Goal: Task Accomplishment & Management: Complete application form

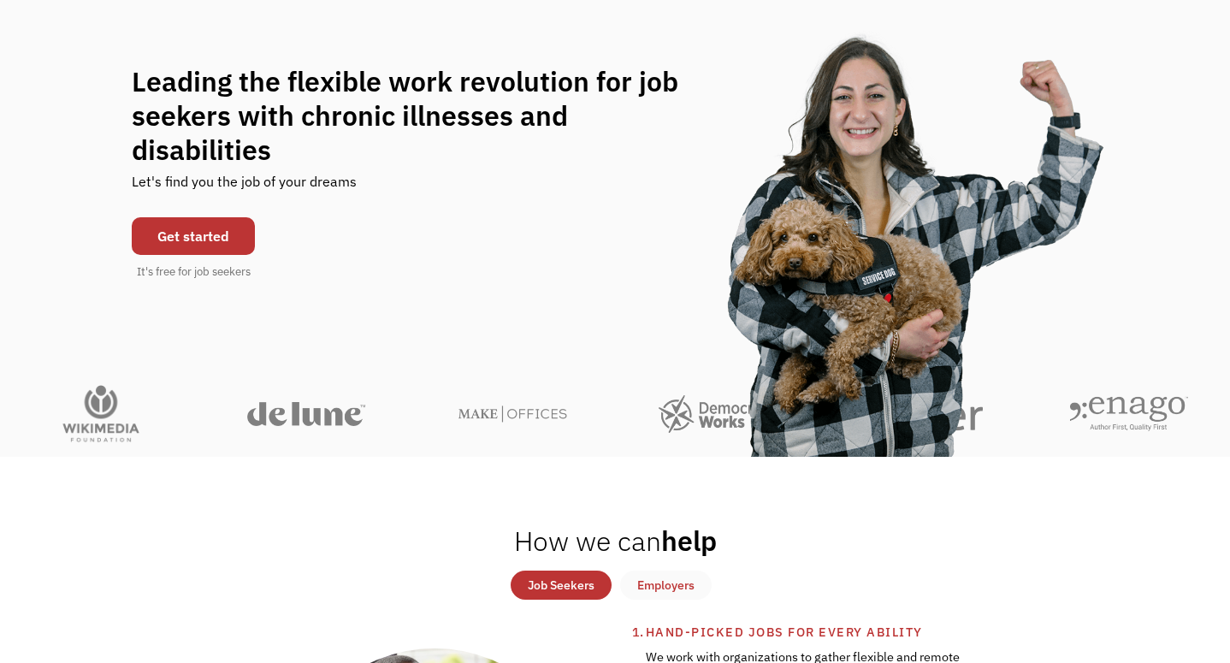
scroll to position [148, 0]
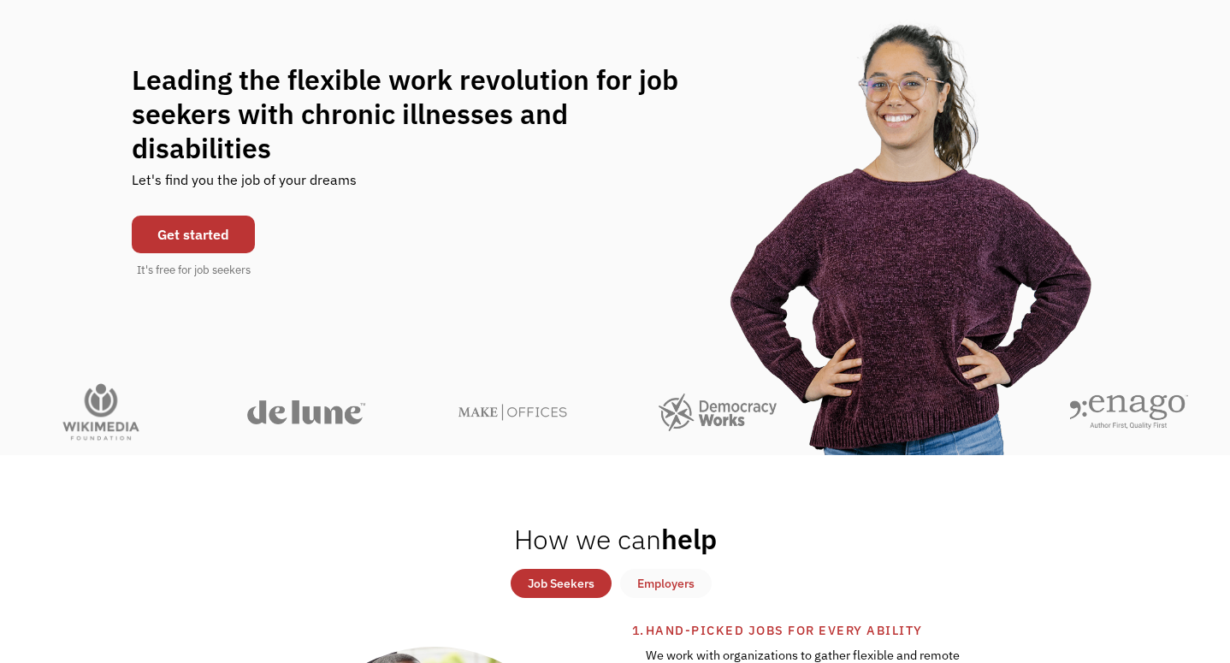
click at [194, 229] on link "Get started" at bounding box center [193, 234] width 123 height 38
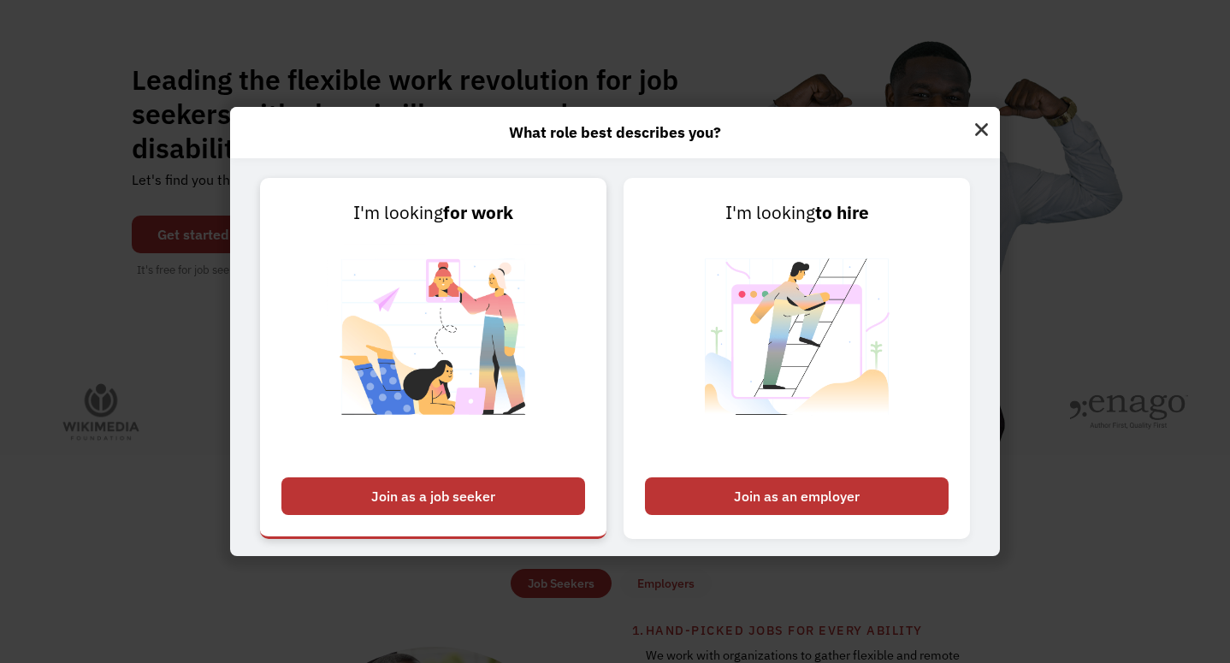
click at [405, 488] on div "Join as a job seeker" at bounding box center [433, 496] width 304 height 38
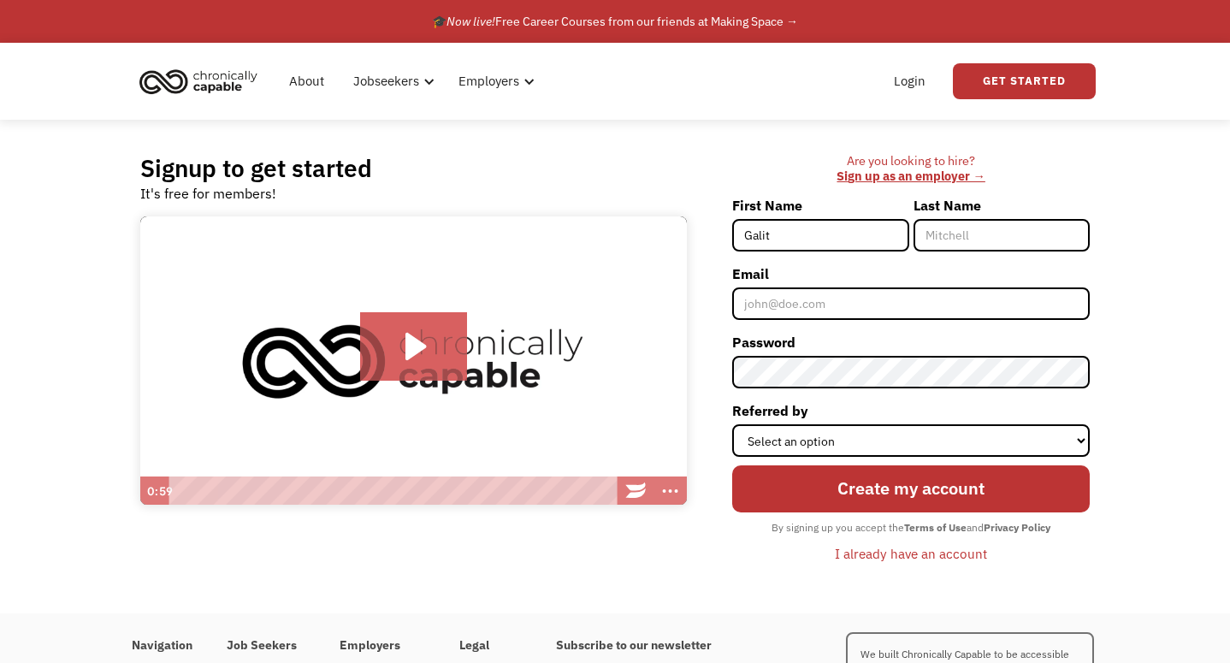
type input "Galit"
click at [953, 245] on input "Last Name" at bounding box center [1001, 235] width 176 height 32
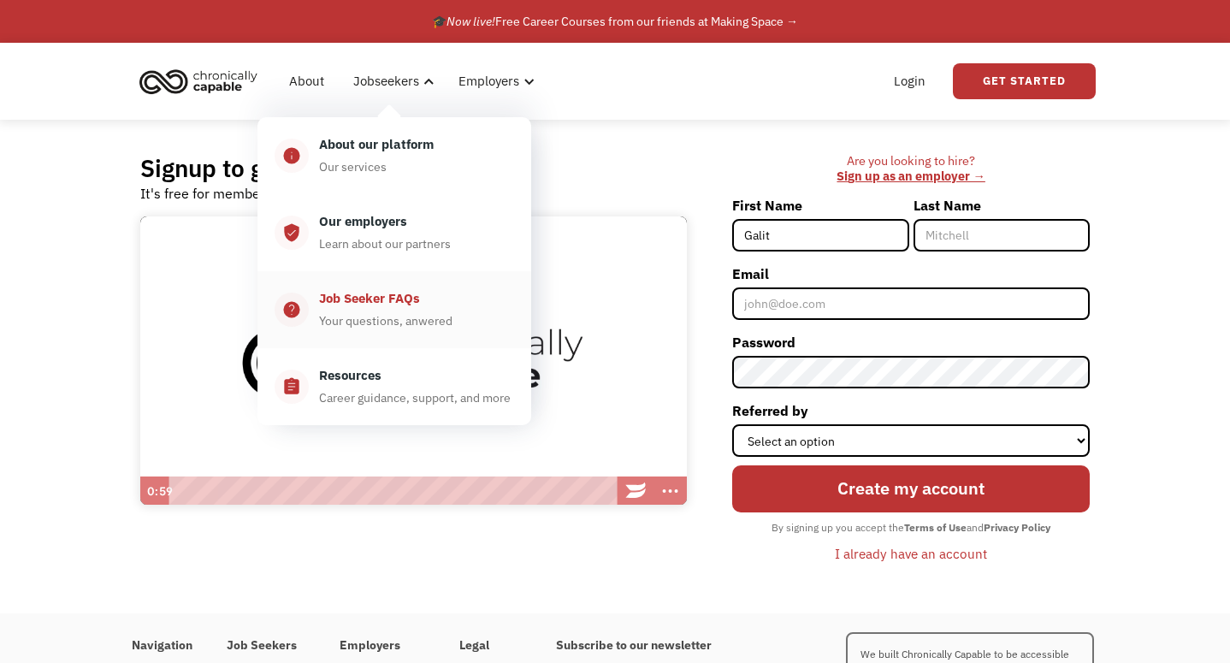
click at [353, 300] on div "Job Seeker FAQs" at bounding box center [369, 298] width 101 height 21
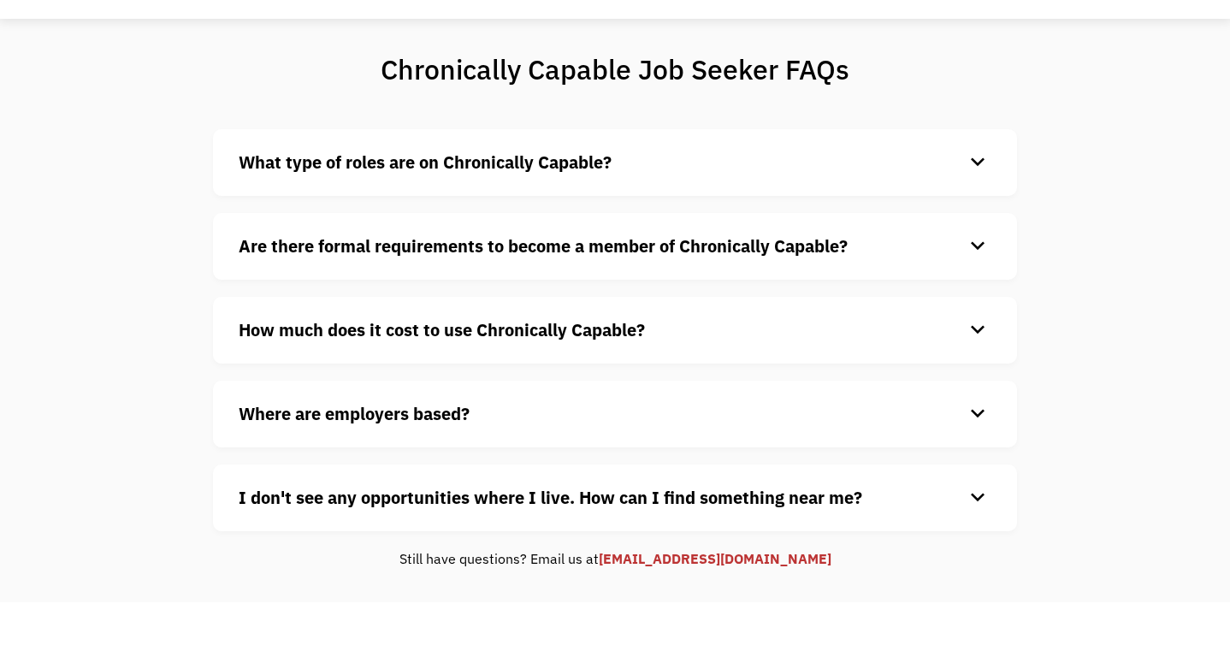
scroll to position [106, 0]
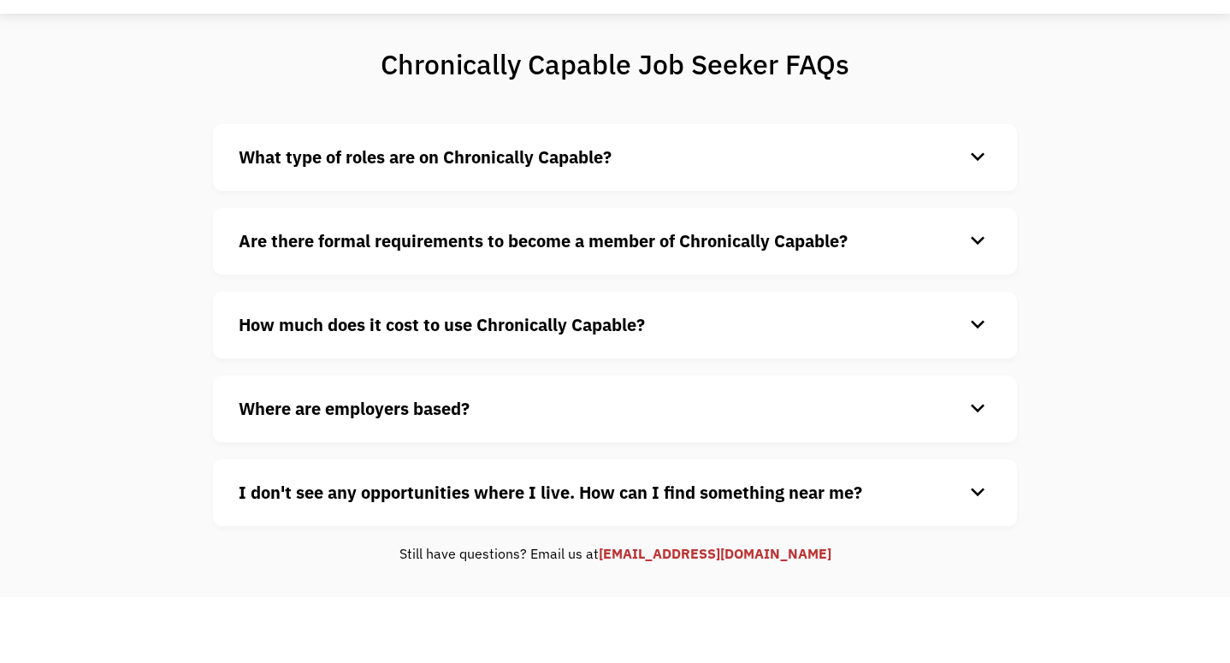
click at [292, 252] on strong "Are there formal requirements to become a member of Chronically Capable?" at bounding box center [543, 240] width 609 height 23
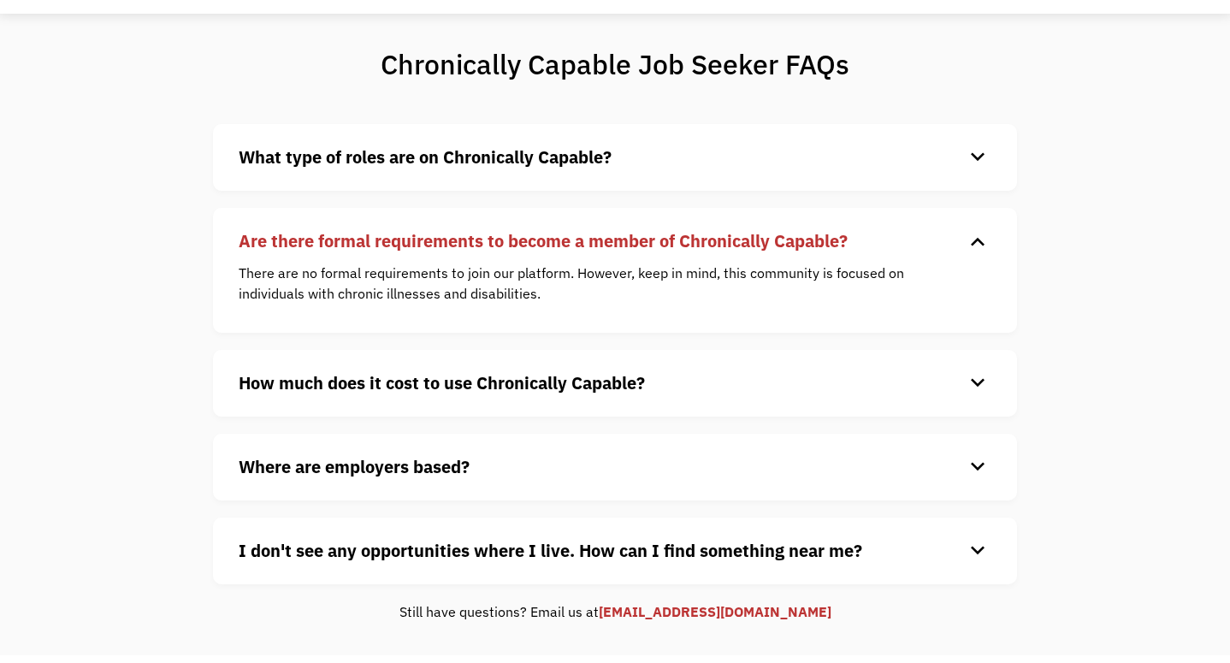
click at [341, 164] on strong "What type of roles are on Chronically Capable?" at bounding box center [425, 156] width 373 height 23
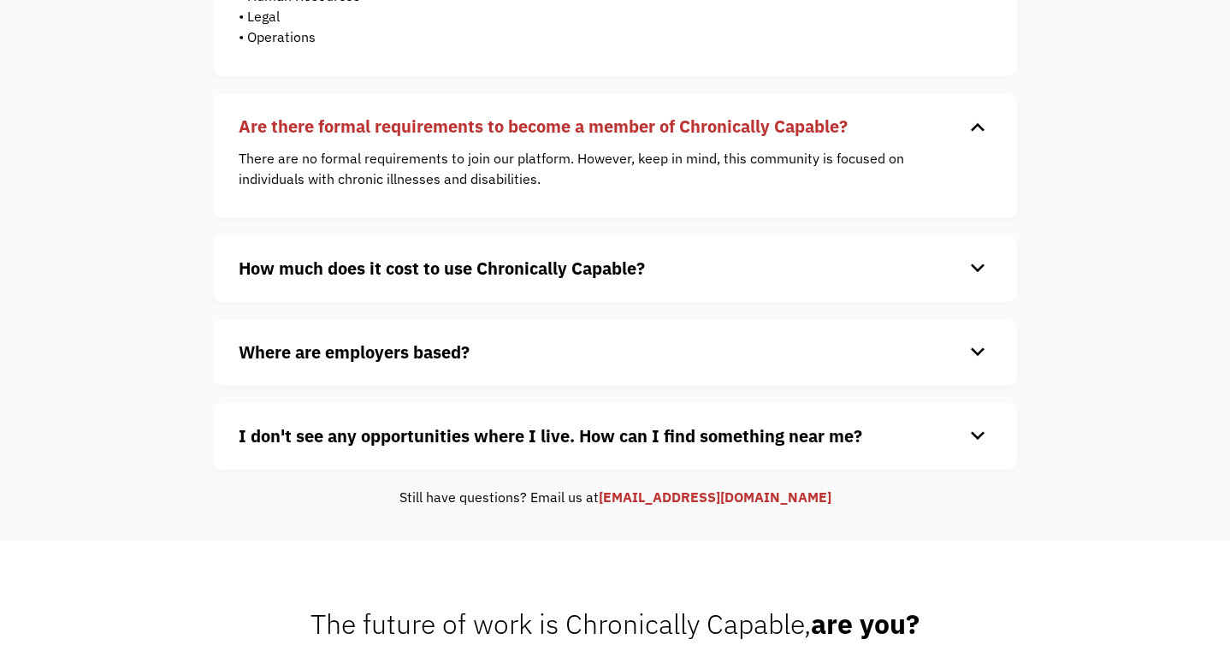
scroll to position [553, 0]
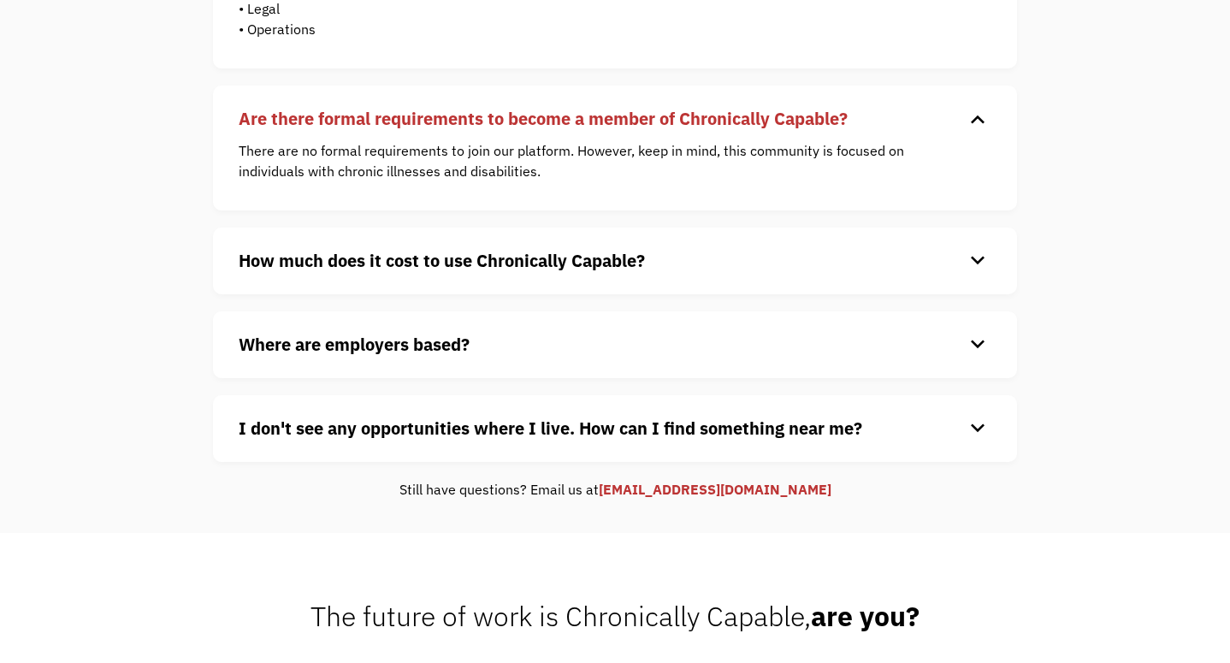
click at [347, 272] on strong "How much does it cost to use Chronically Capable?" at bounding box center [442, 260] width 406 height 23
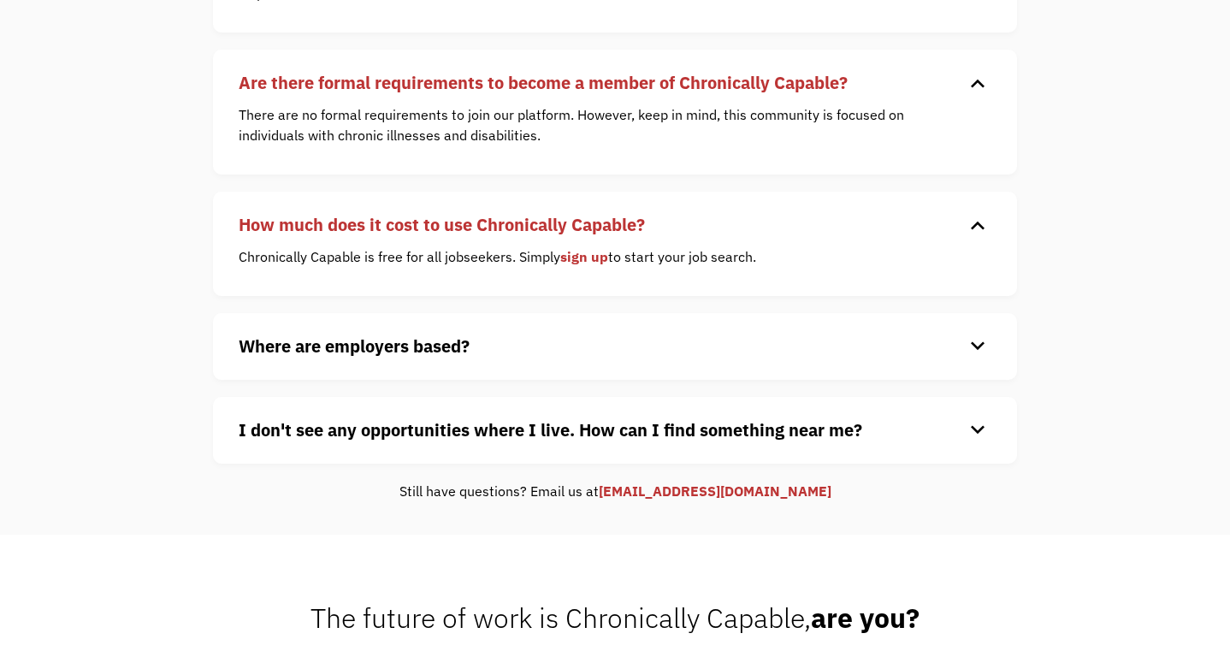
scroll to position [591, 0]
click at [339, 341] on strong "Where are employers based?" at bounding box center [354, 344] width 231 height 23
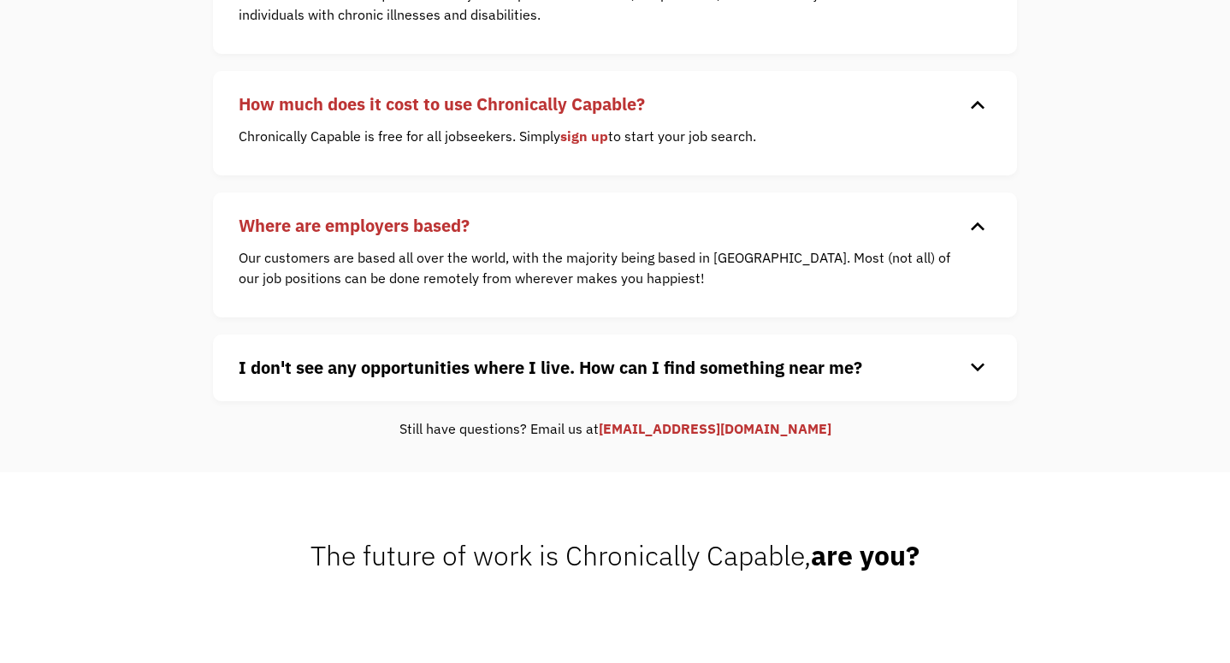
scroll to position [715, 0]
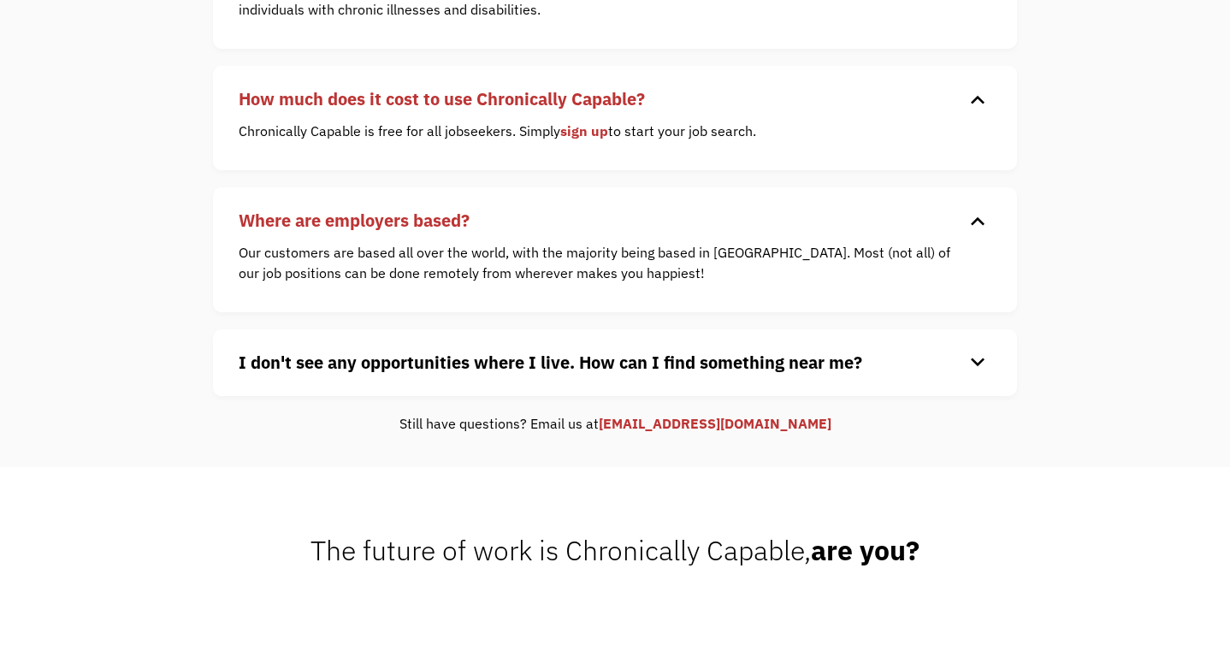
click at [306, 358] on strong "I don't see any opportunities where I live. How can I find something near me?" at bounding box center [550, 362] width 623 height 23
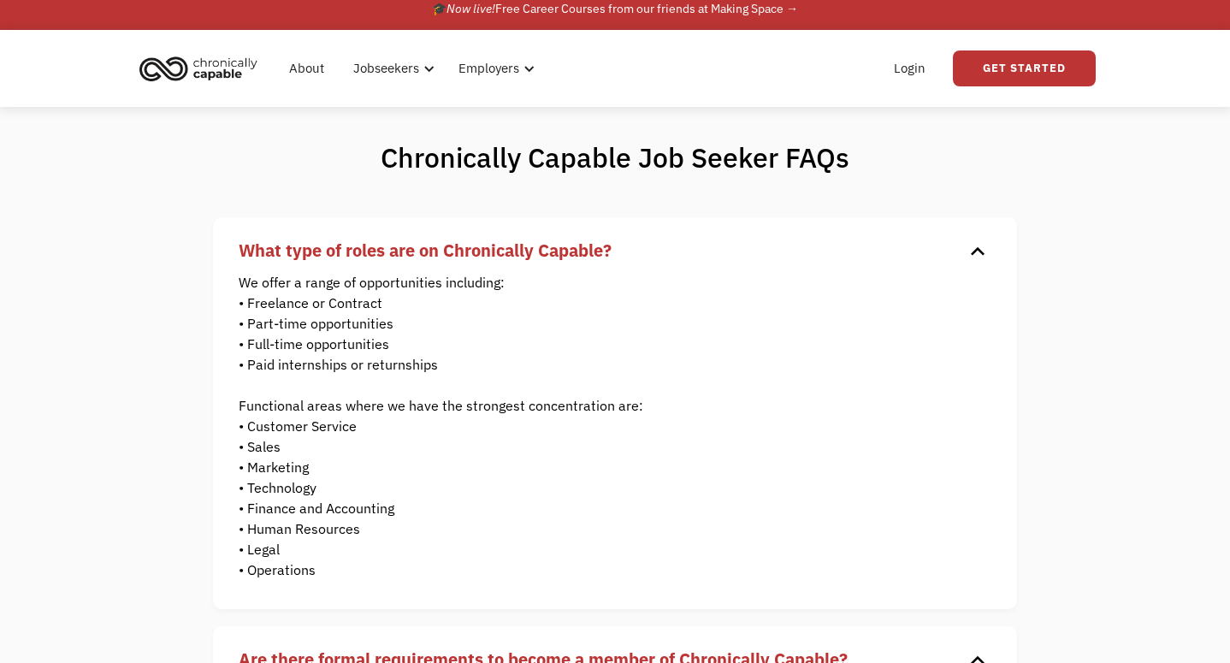
scroll to position [0, 0]
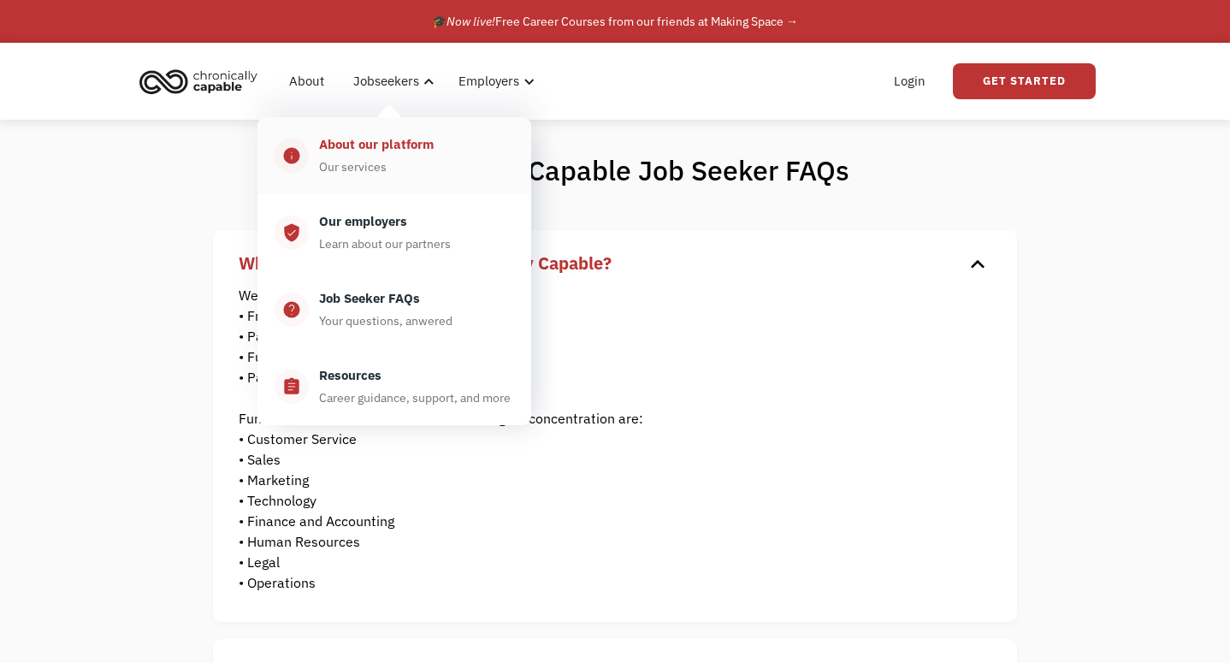
click at [367, 166] on div "Our services" at bounding box center [353, 166] width 68 height 21
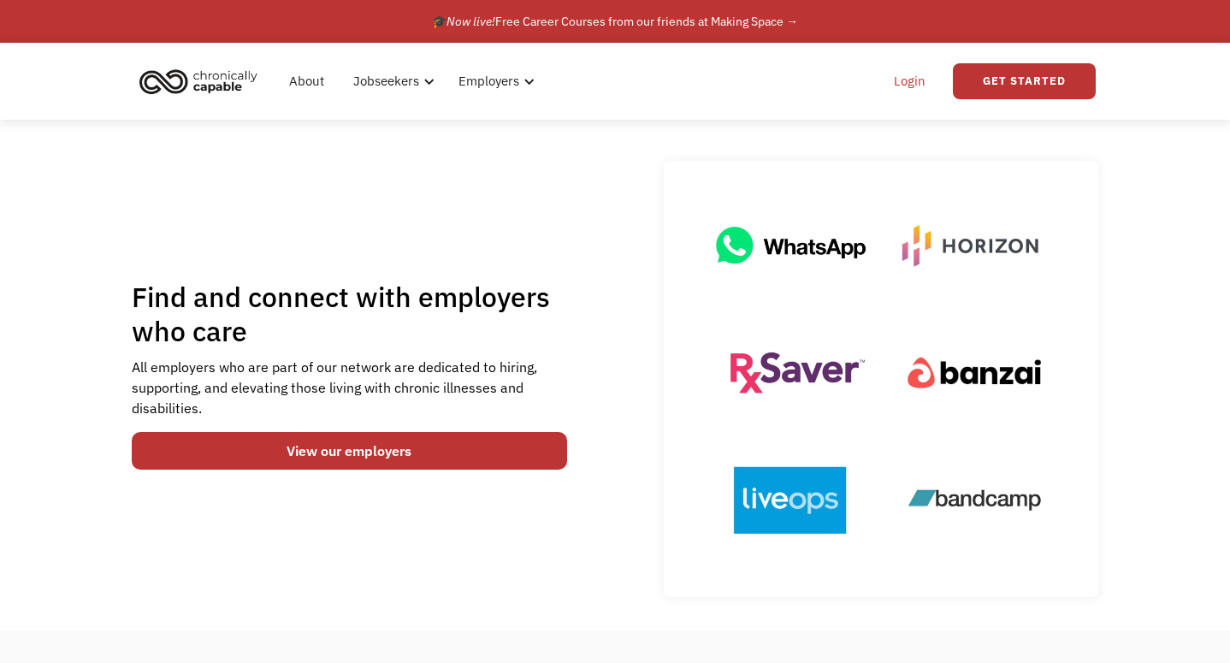
click at [918, 80] on link "Login" at bounding box center [909, 81] width 52 height 55
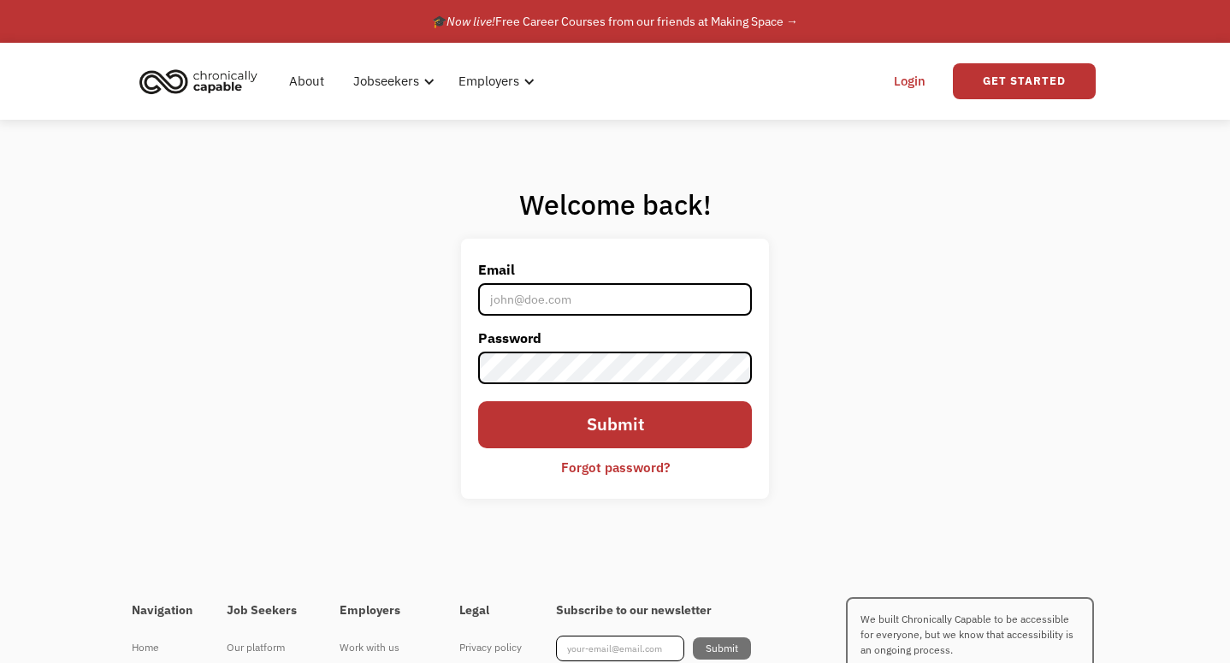
click at [222, 77] on img "home" at bounding box center [198, 81] width 128 height 38
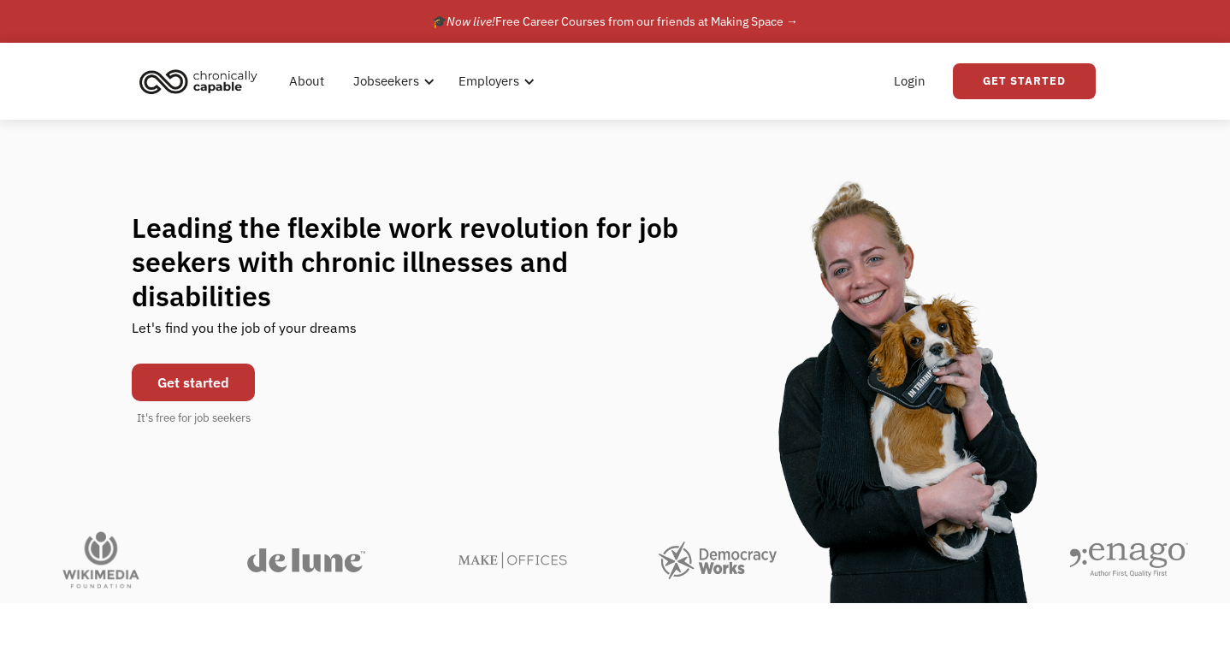
click at [341, 159] on div "Leading the flexible work revolution for job seekers with chronic illnesses and…" at bounding box center [615, 319] width 1230 height 398
click at [189, 369] on link "Get started" at bounding box center [193, 382] width 123 height 38
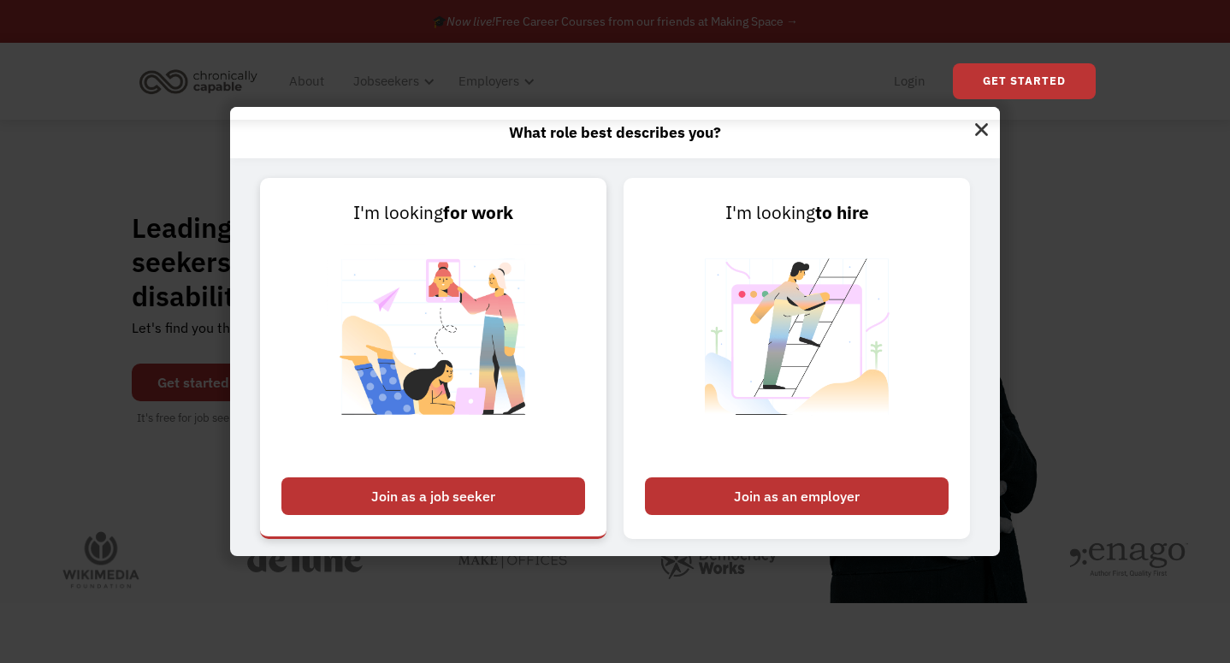
click at [375, 491] on div "Join as a job seeker" at bounding box center [433, 496] width 304 height 38
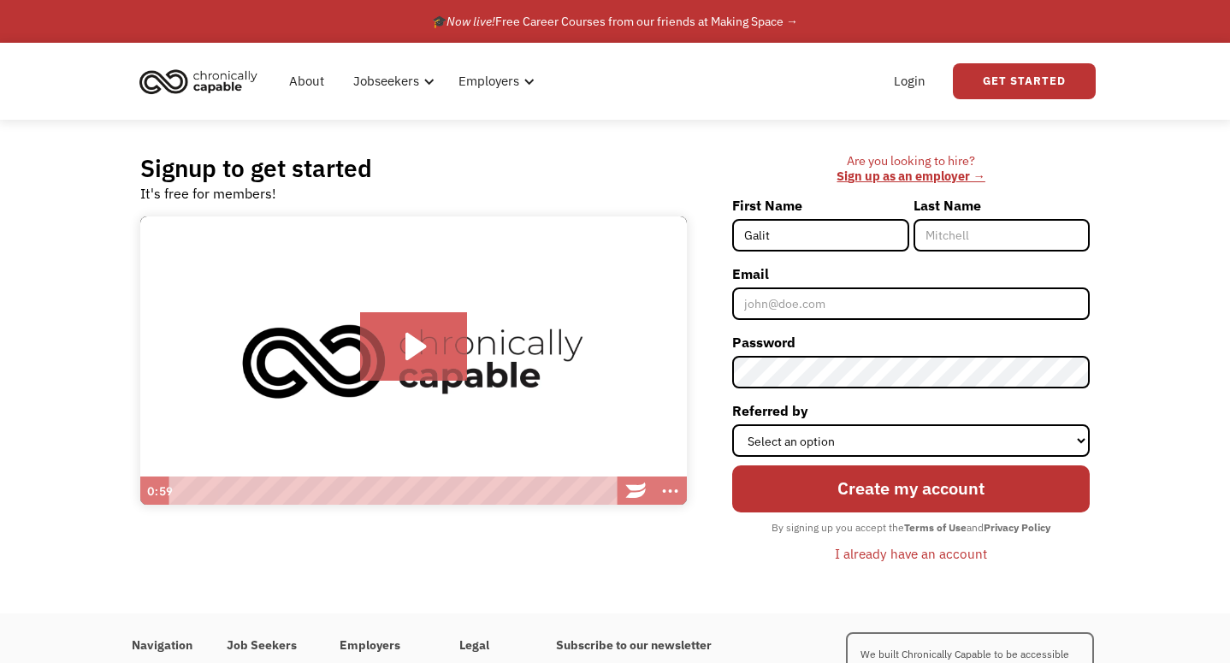
type input "Galit"
click at [1036, 264] on label "Email" at bounding box center [910, 273] width 357 height 27
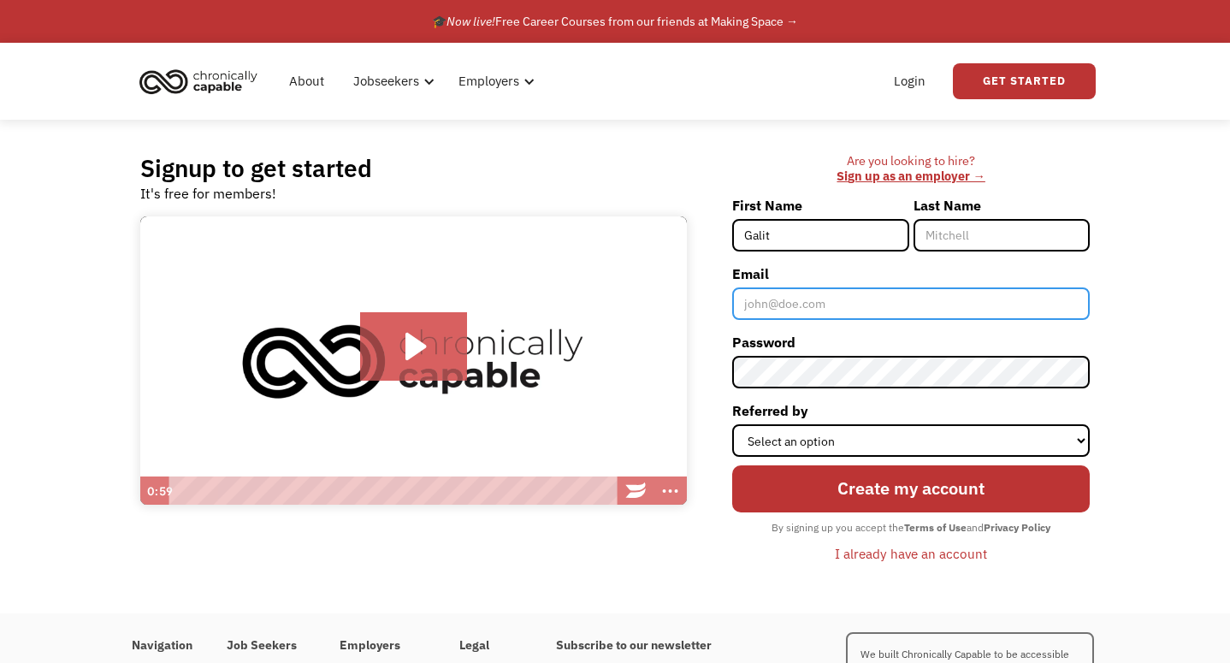
click at [1036, 287] on input "Email" at bounding box center [910, 303] width 357 height 32
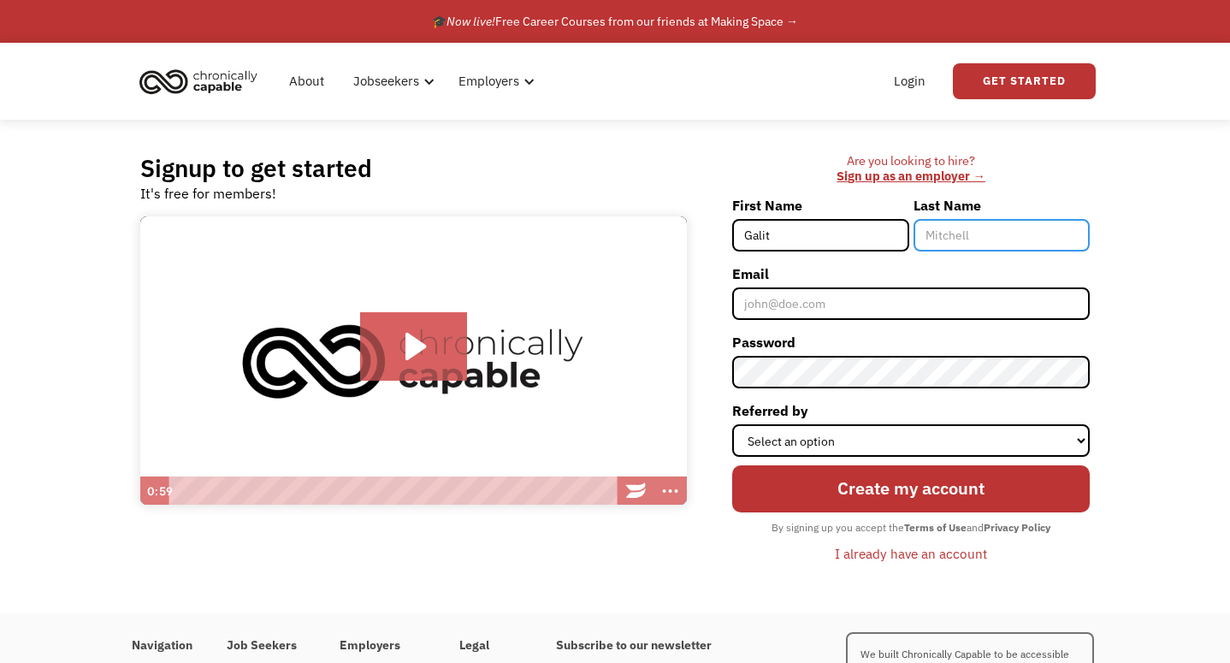
click at [953, 231] on input "Last Name" at bounding box center [1001, 235] width 176 height 32
type input "[PERSON_NAME]"
click at [1183, 231] on div "Signup to get started It's free for members! Click for sound @keyframes VOLUME_…" at bounding box center [615, 366] width 1230 height 493
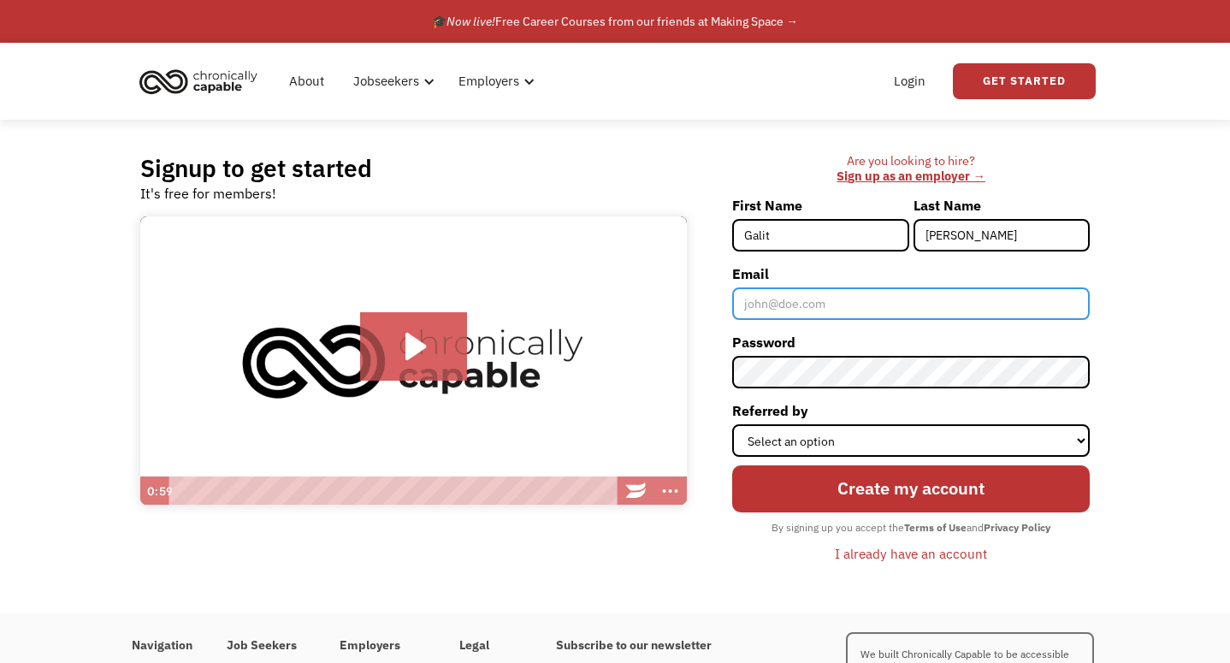
click at [907, 288] on input "Email" at bounding box center [910, 303] width 357 height 32
type input "[EMAIL_ADDRESS][DOMAIN_NAME]"
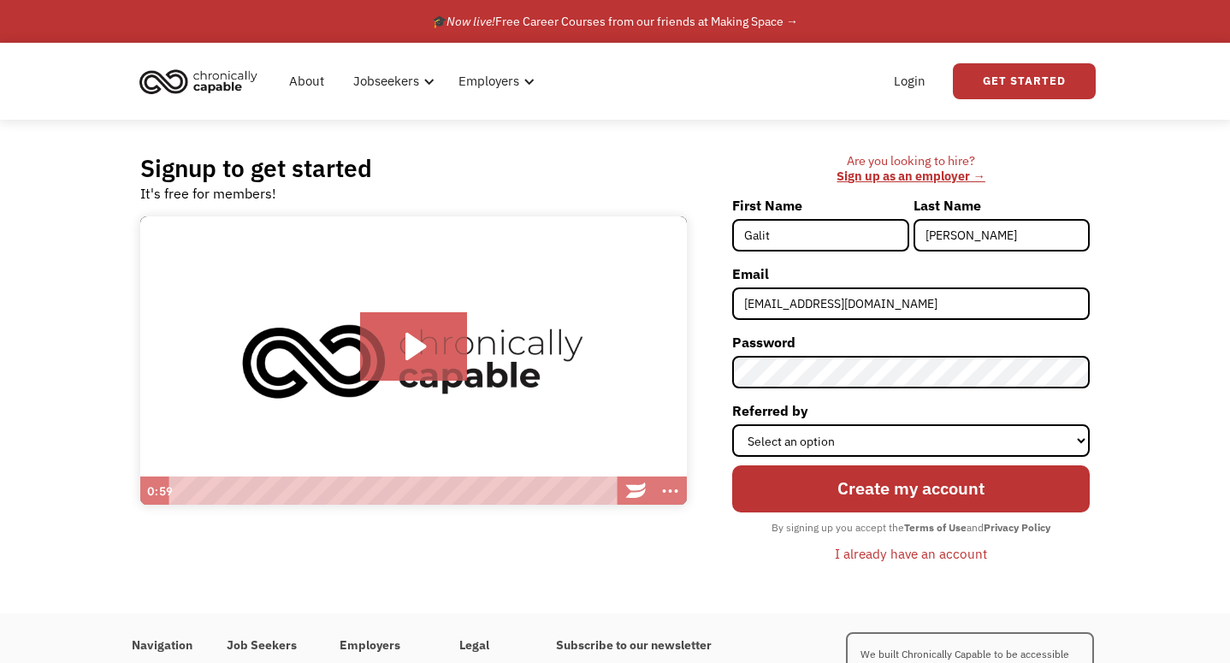
click at [1185, 317] on div "Signup to get started It's free for members! Click for sound @keyframes VOLUME_…" at bounding box center [615, 366] width 1230 height 493
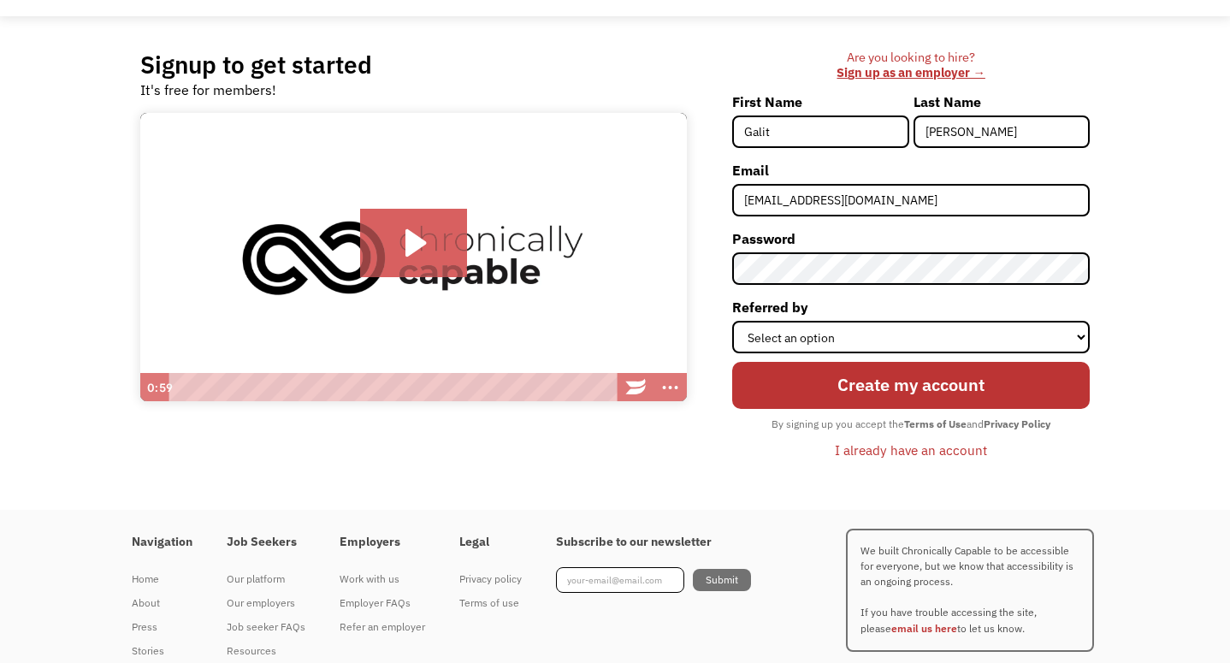
scroll to position [133, 0]
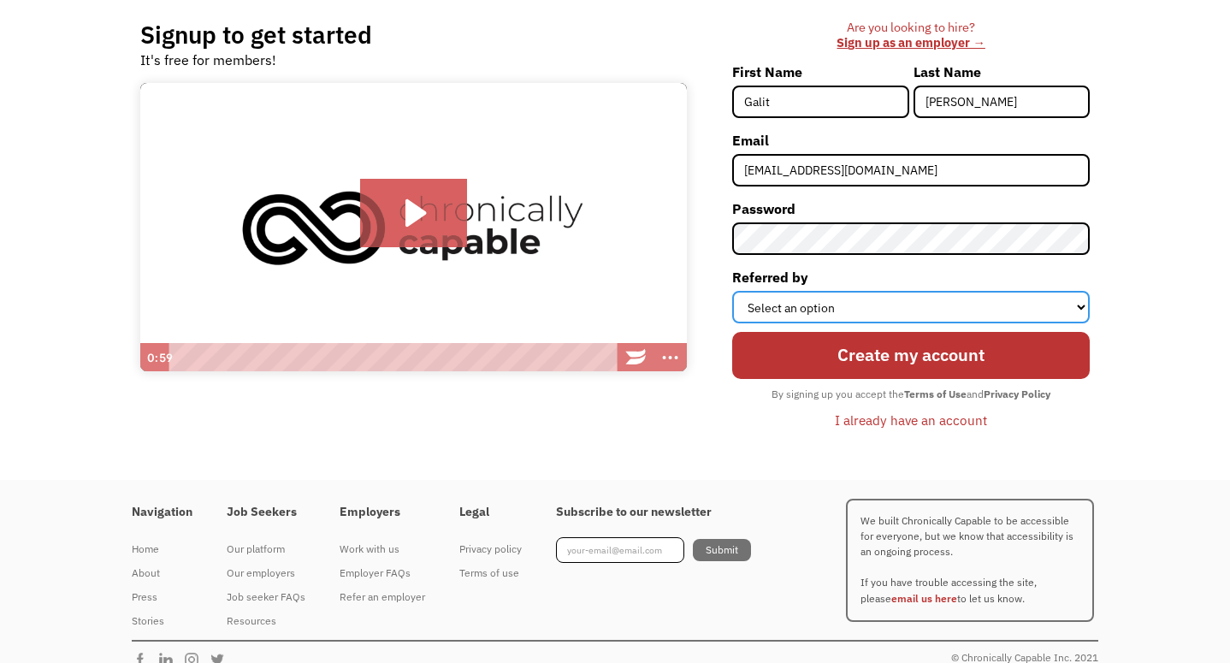
select select "Word of Mouth"
click option "Word of Mouth" at bounding box center [0, 0] width 0 height 0
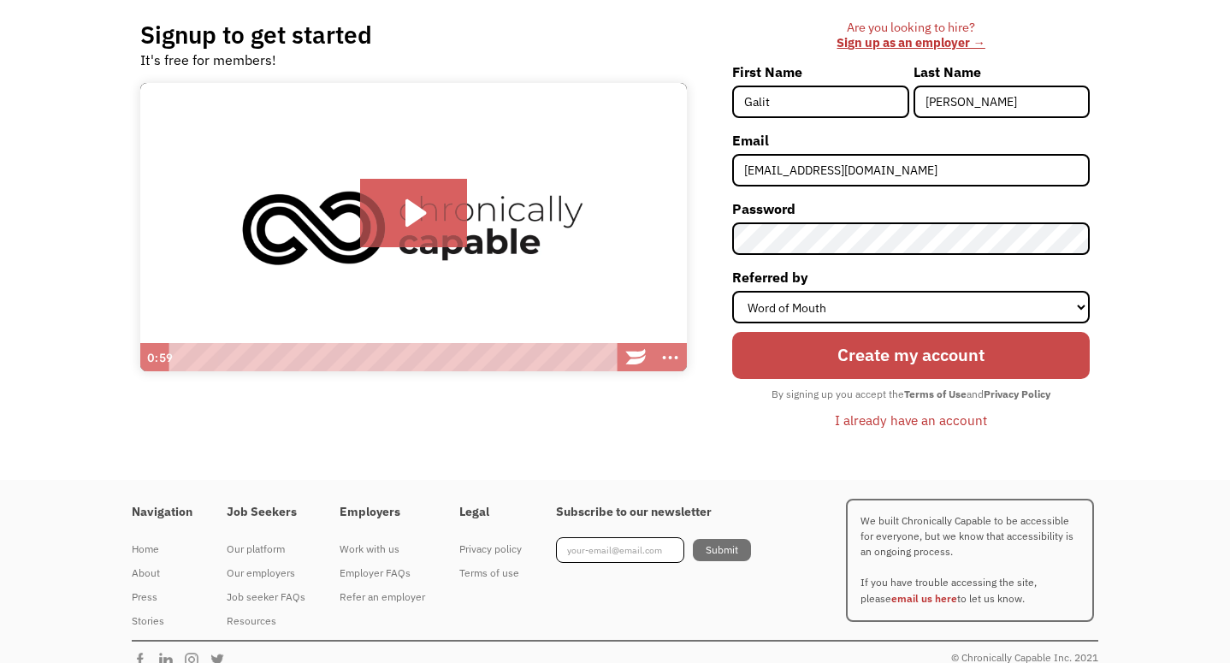
click at [776, 364] on input "Create my account" at bounding box center [910, 355] width 357 height 47
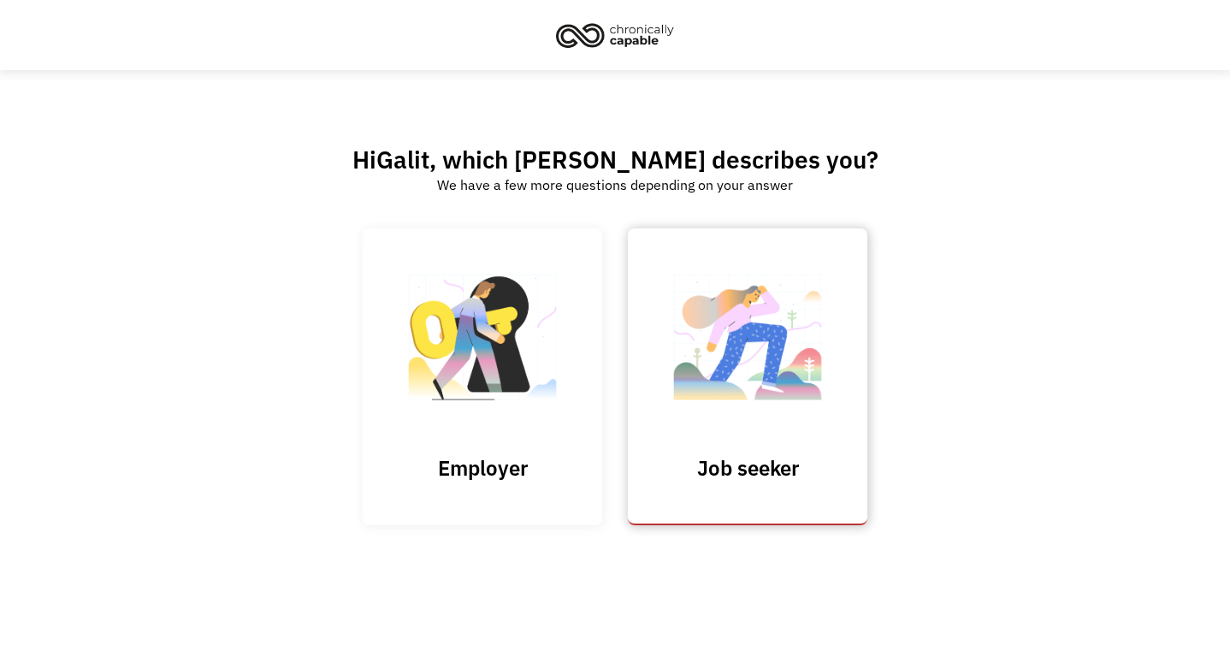
click at [735, 362] on img at bounding box center [747, 346] width 171 height 167
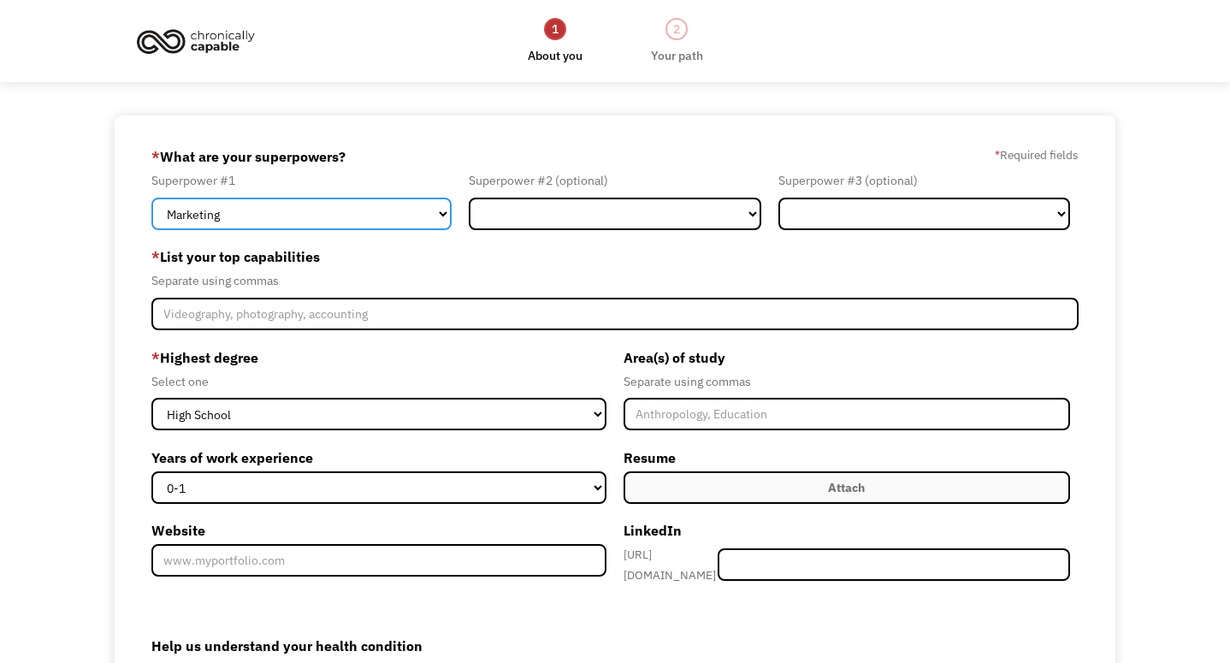
select select "Operations"
click option "Operations" at bounding box center [0, 0] width 0 height 0
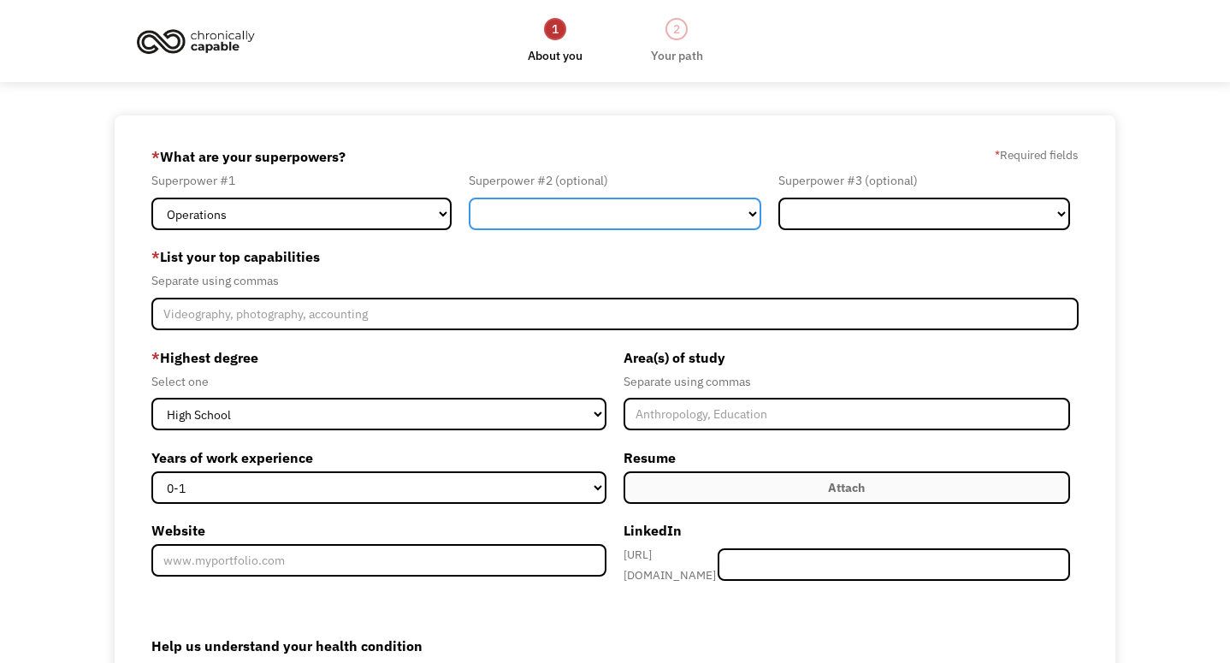
select select "Customer Service"
click option "Customer Service" at bounding box center [0, 0] width 0 height 0
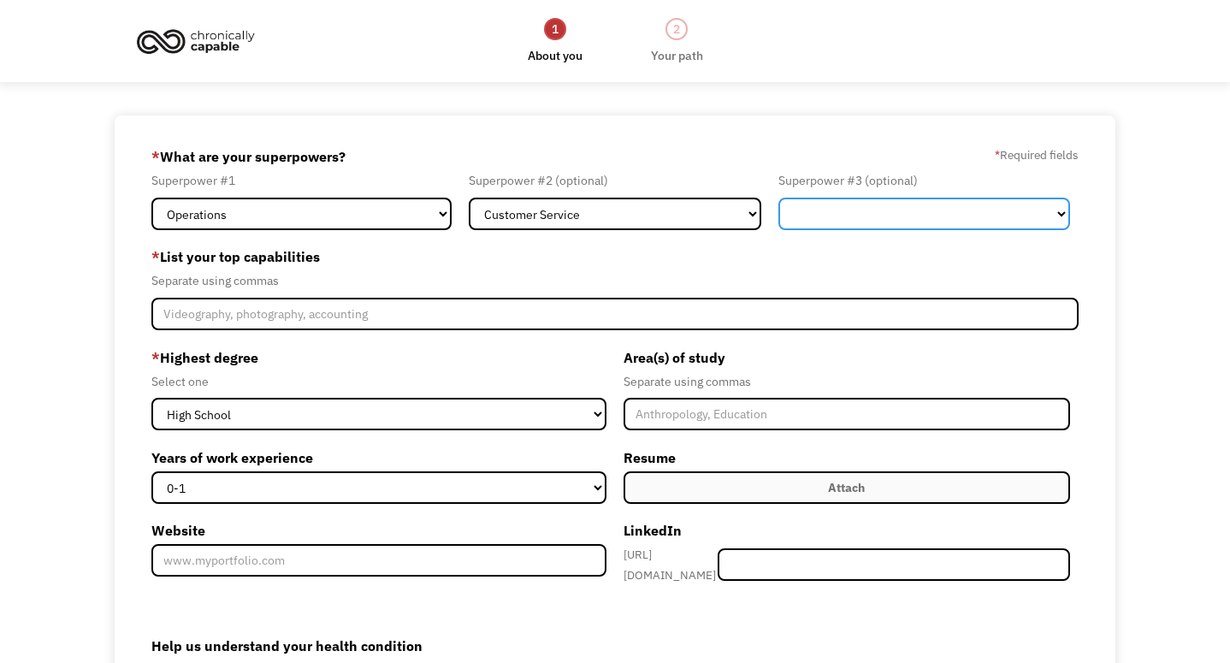
select select "Marketing"
click option "Marketing" at bounding box center [0, 0] width 0 height 0
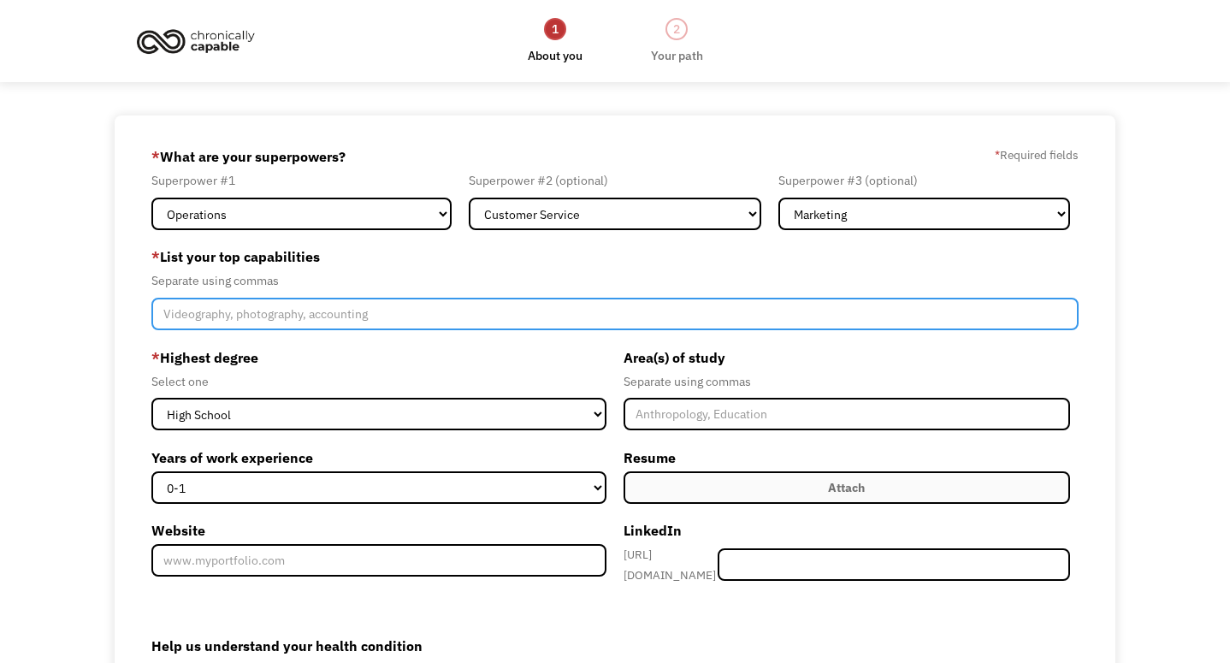
click at [274, 323] on input "Member-Create-Step1" at bounding box center [614, 314] width 927 height 32
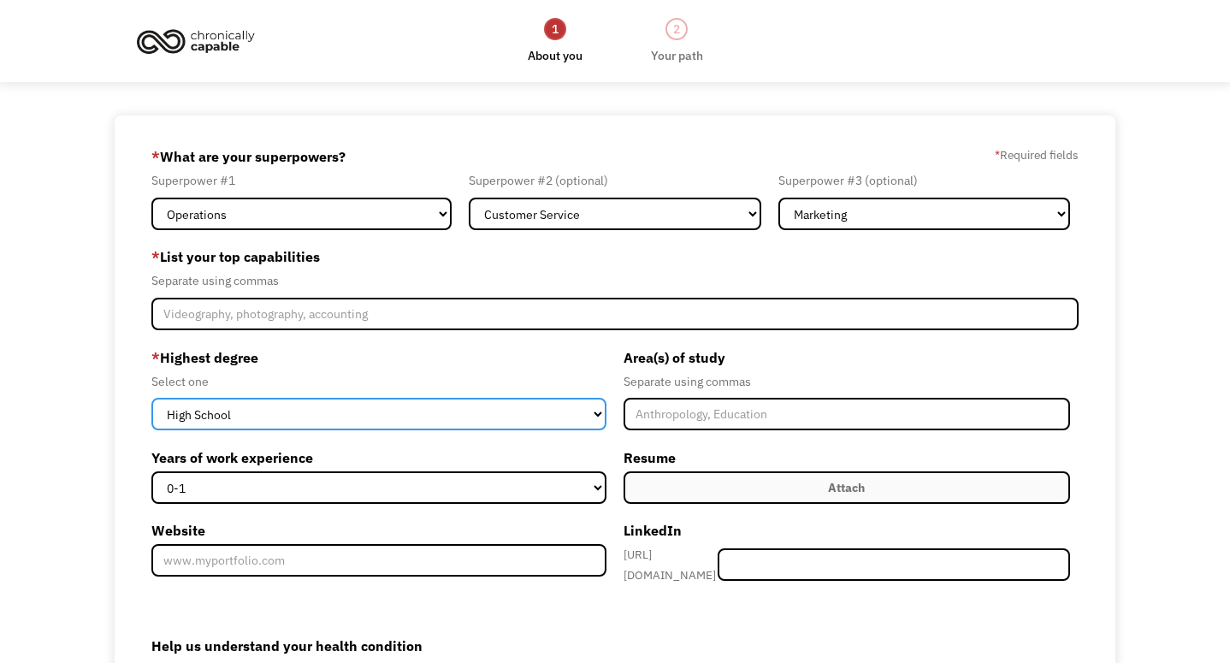
select select "bachelors"
click option "Bachelors" at bounding box center [0, 0] width 0 height 0
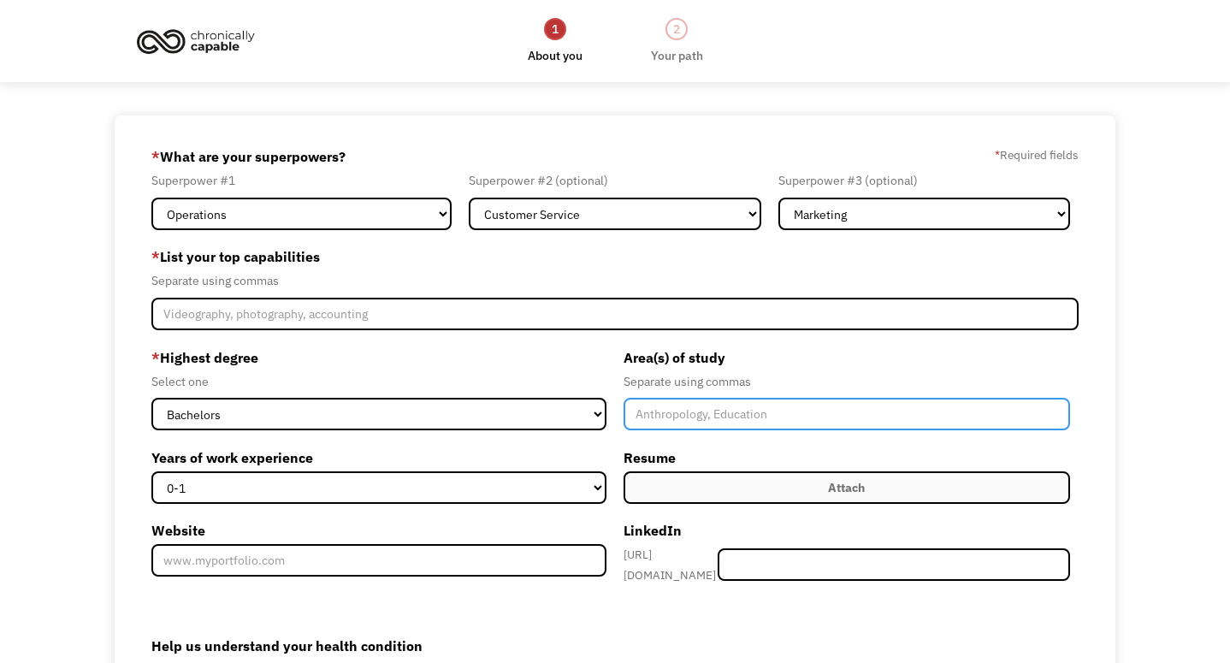
click at [676, 418] on input "Member-Create-Step1" at bounding box center [846, 414] width 446 height 32
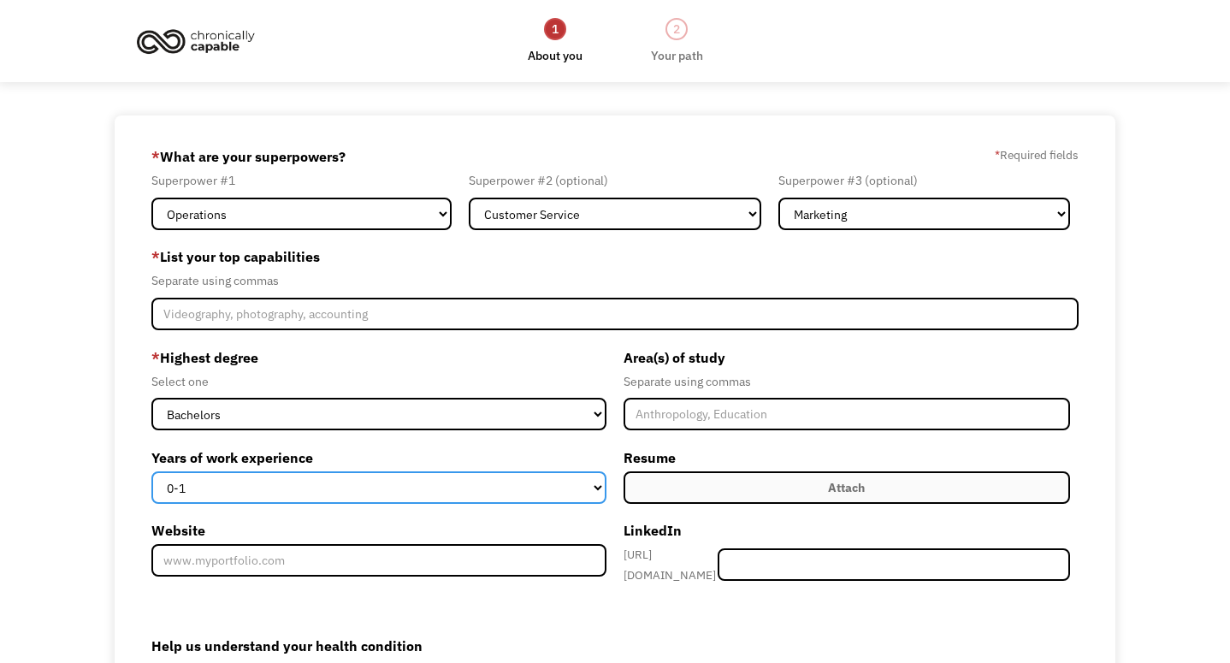
select select "2-4"
click option "2-4" at bounding box center [0, 0] width 0 height 0
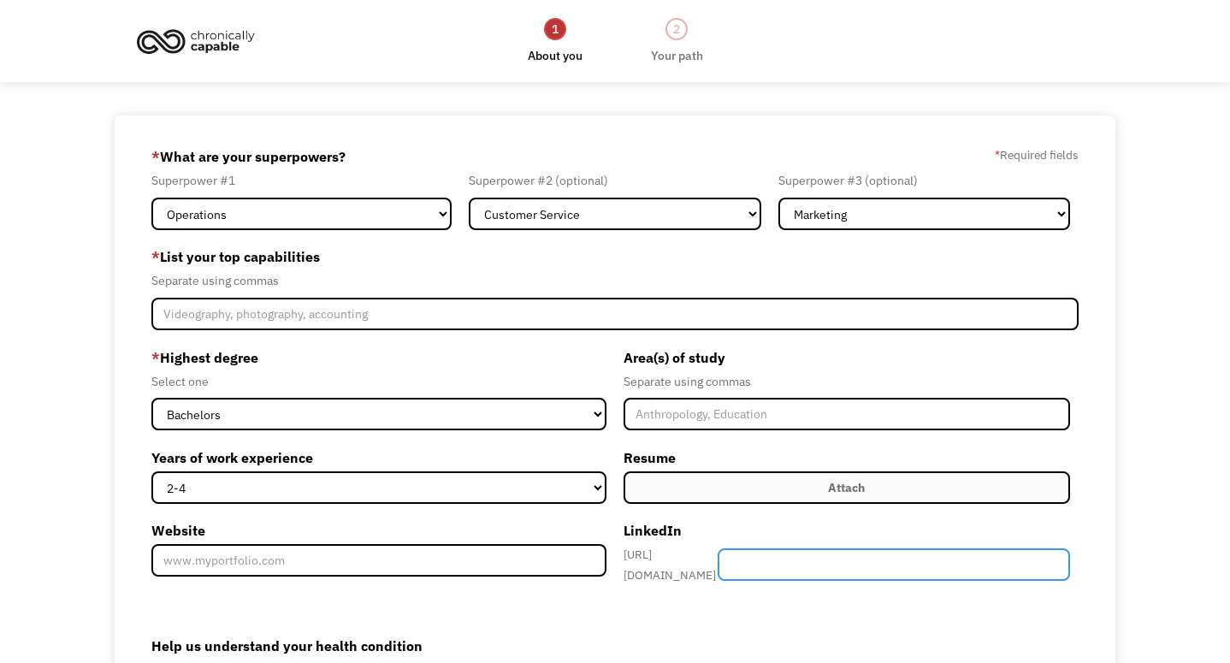
click at [756, 570] on input "Member-Create-Step1" at bounding box center [893, 564] width 352 height 32
paste input "https://www.linkedin.com/in/galit-greenberg/"
type input "https://www.linkedin.com/in/galit-greenberg/"
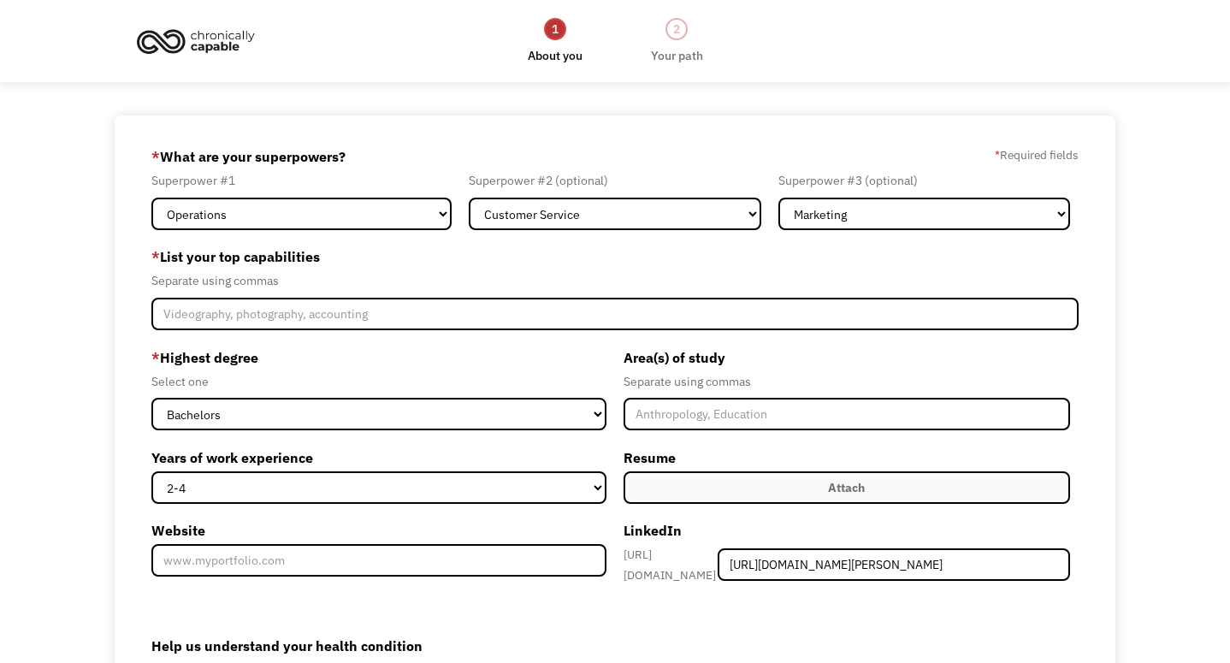
click at [1158, 538] on div "68c1de0c49d8d2f55ddbb5ef galitmgreenberg@gmail.com Galit Greenberg Word of Mout…" at bounding box center [615, 491] width 1230 height 752
click at [834, 490] on div "Attach" at bounding box center [846, 487] width 37 height 21
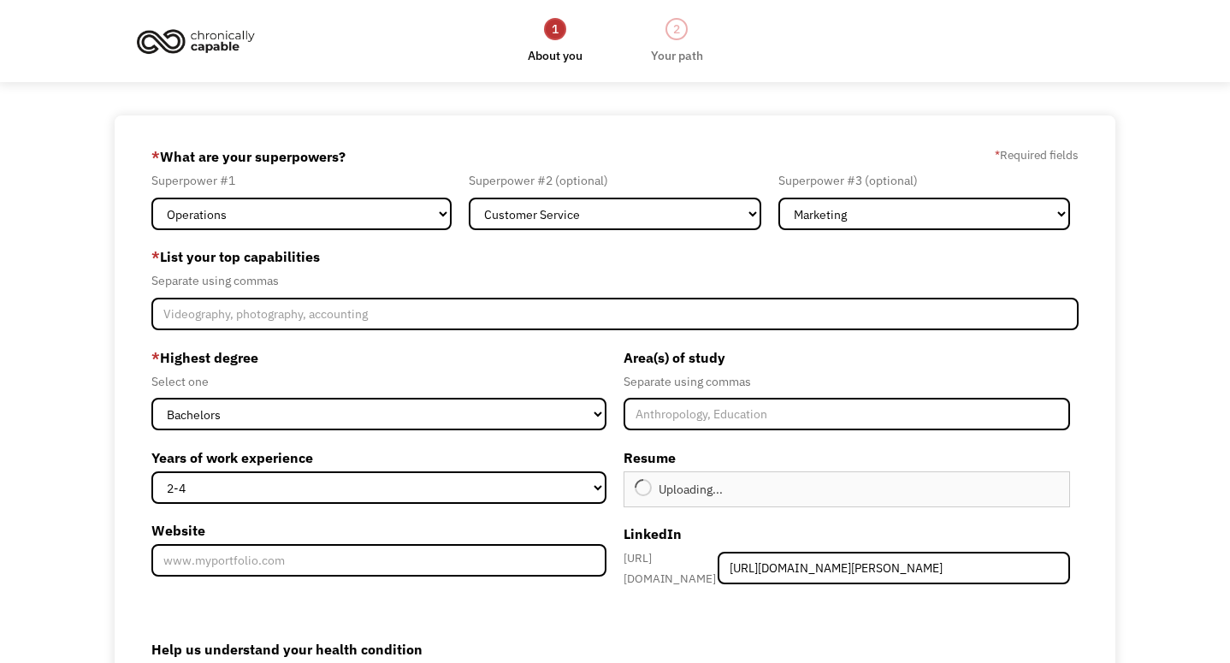
type input "Continue"
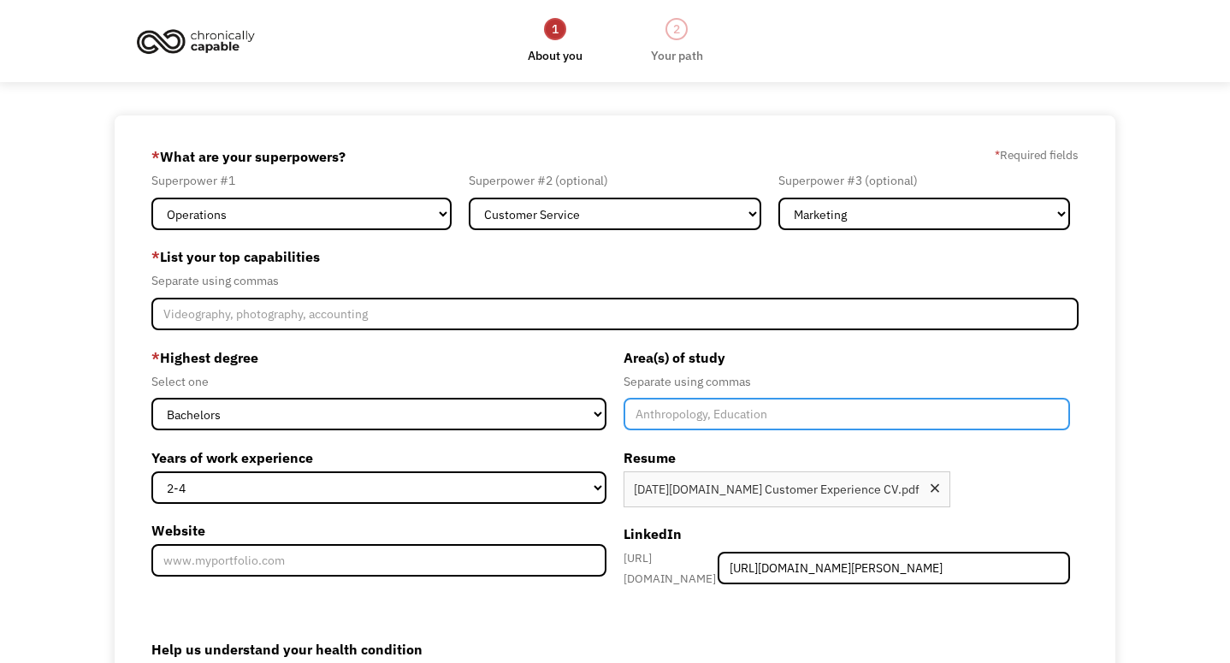
click at [721, 427] on input "Member-Create-Step1" at bounding box center [846, 414] width 446 height 32
type input "Marketing, Psychology"
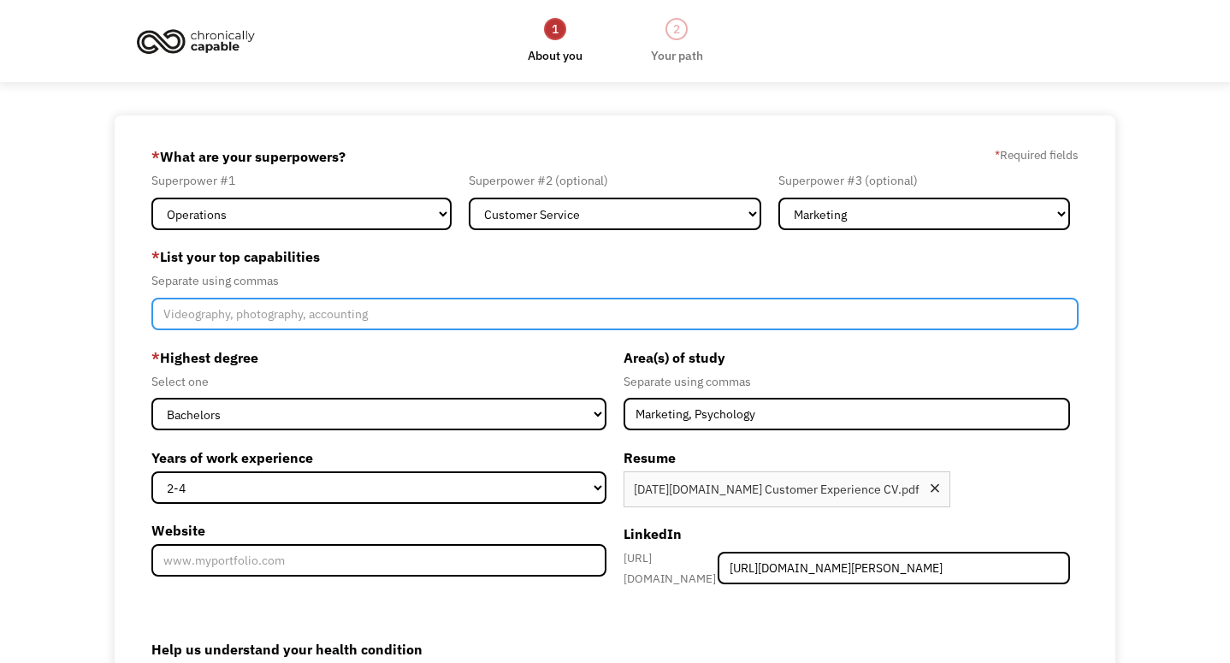
click at [347, 327] on input "Member-Create-Step1" at bounding box center [614, 314] width 927 height 32
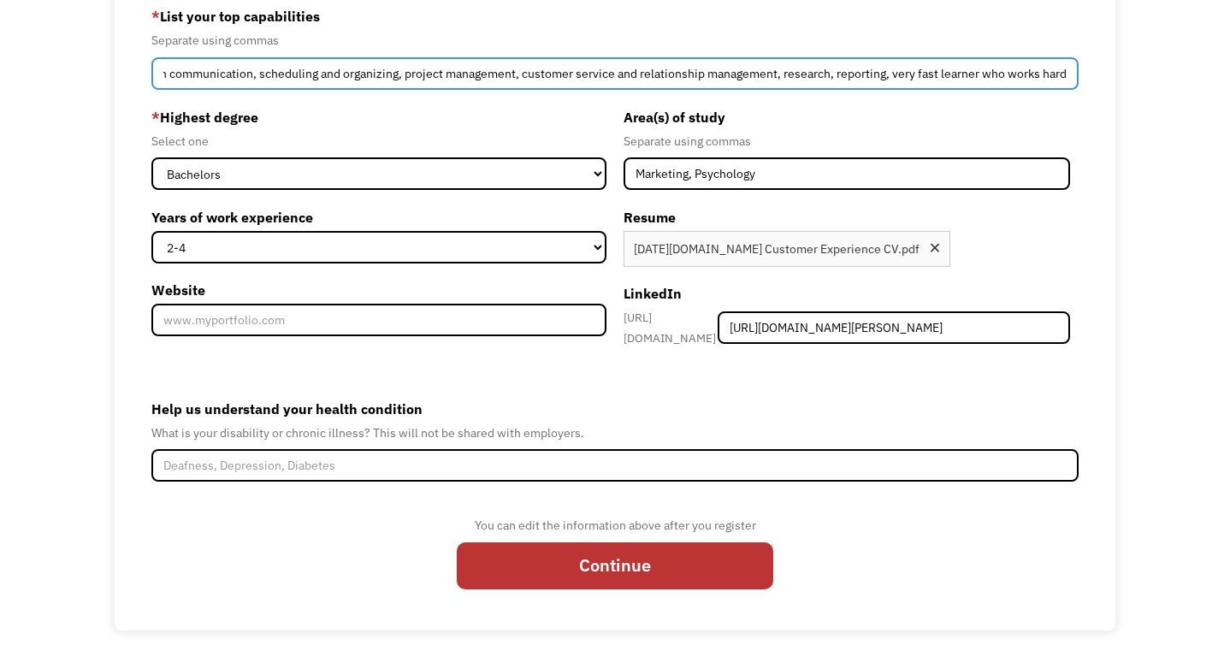
scroll to position [261, 0]
type input "Oral and written communication, scheduling and organizing, project management, …"
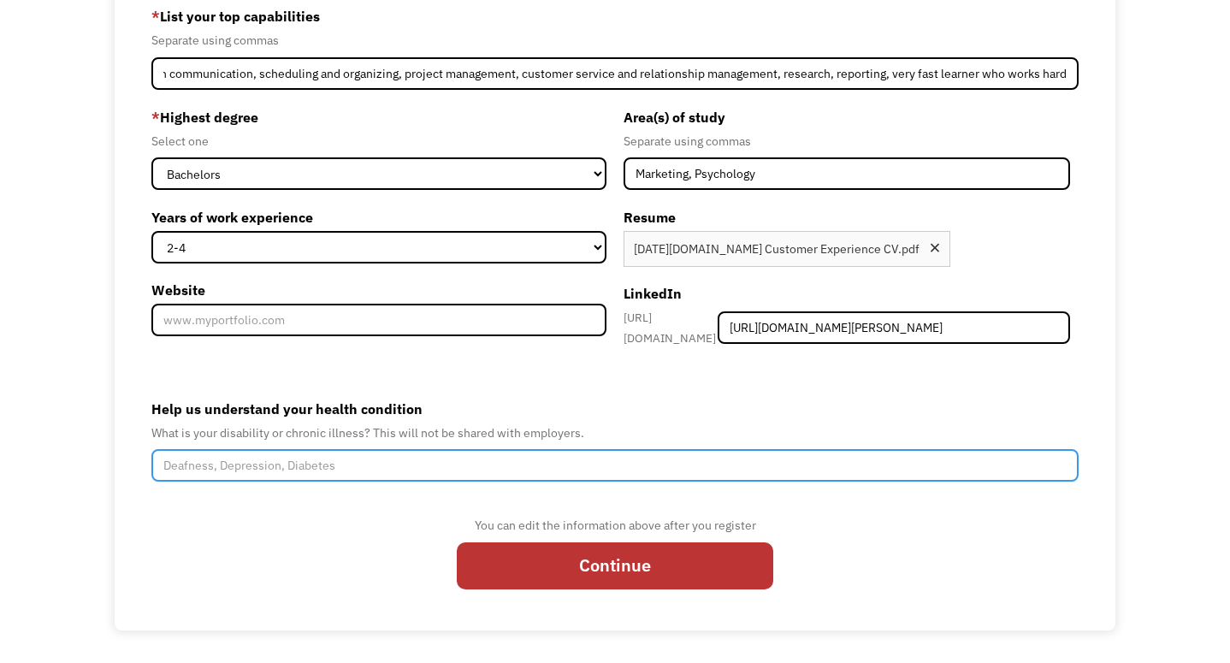
click at [409, 463] on input "Help us understand your health condition" at bounding box center [614, 465] width 927 height 32
type input "L"
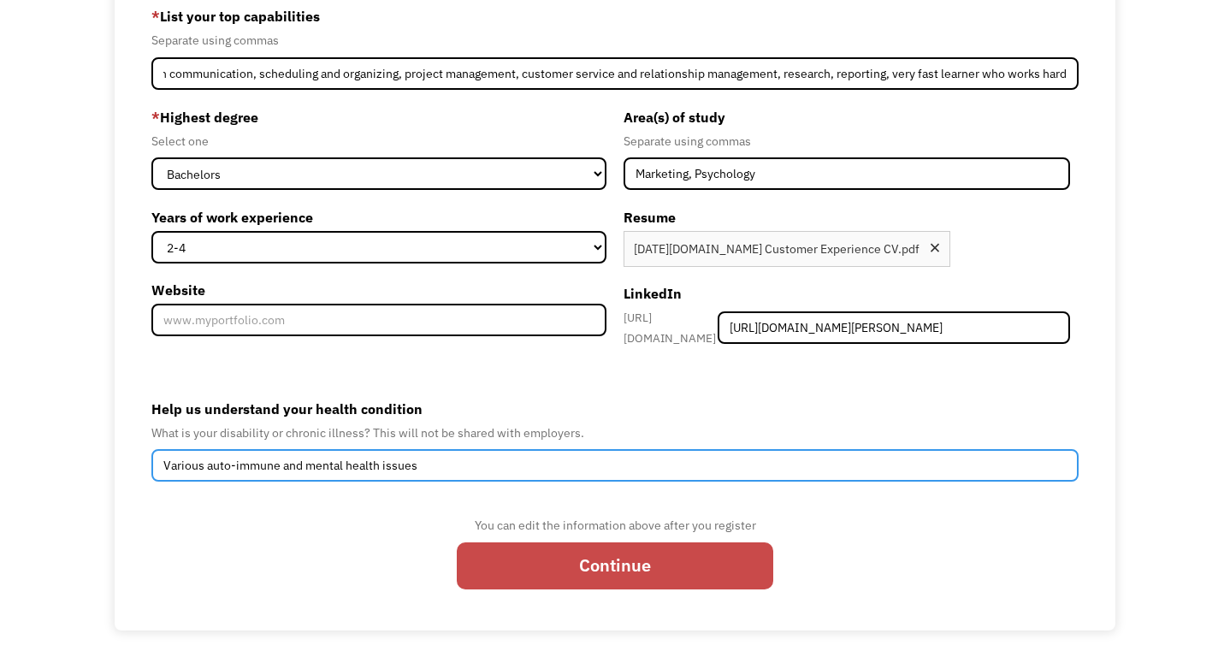
type input "Various auto-immune and mental health issues"
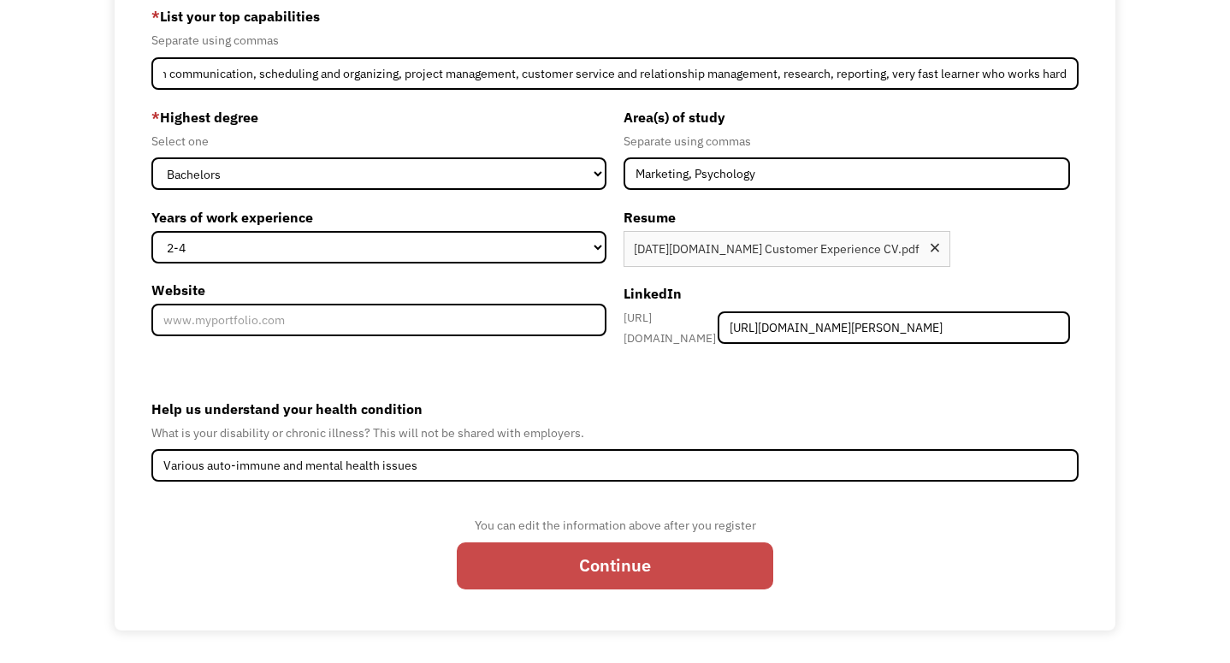
click at [499, 549] on input "Continue" at bounding box center [615, 565] width 316 height 47
type input "Please wait..."
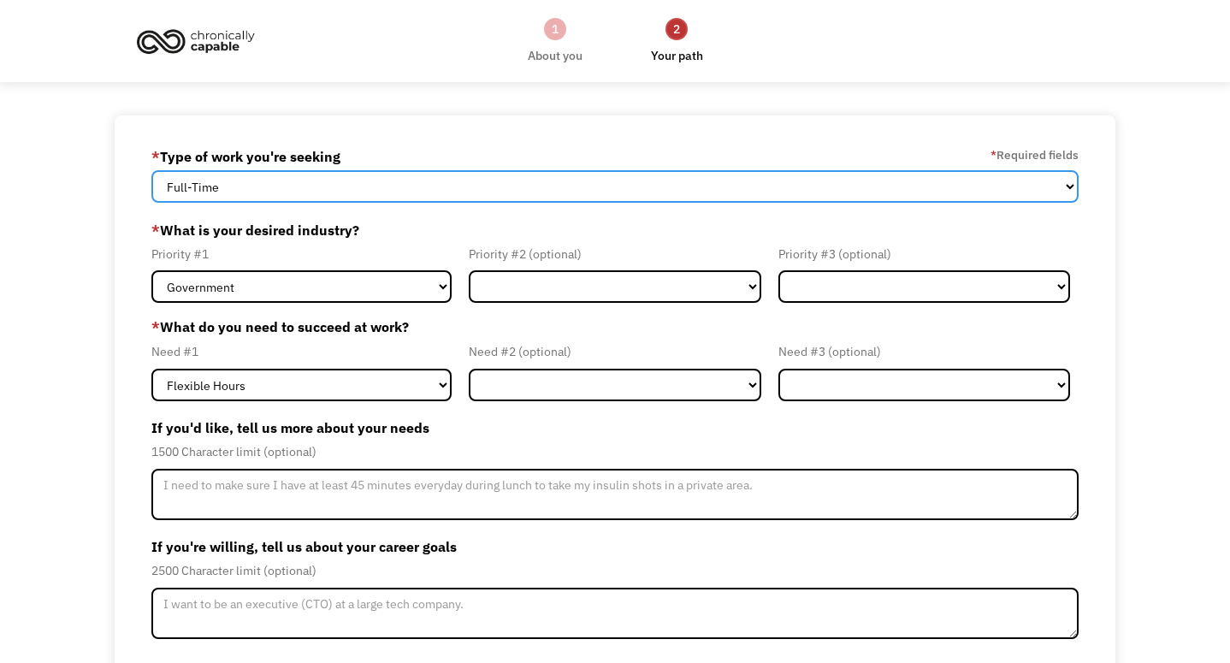
click option "Full-Time" at bounding box center [0, 0] width 0 height 0
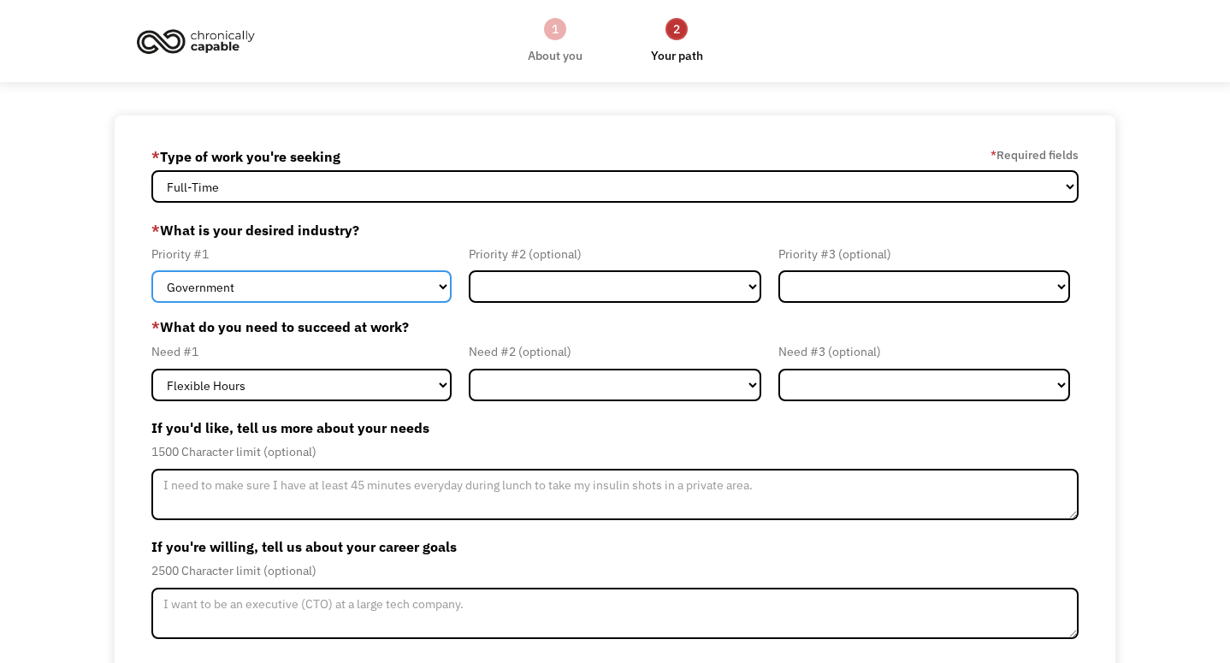
select select "Health & Social Care"
click option "Health & Social Care" at bounding box center [0, 0] width 0 height 0
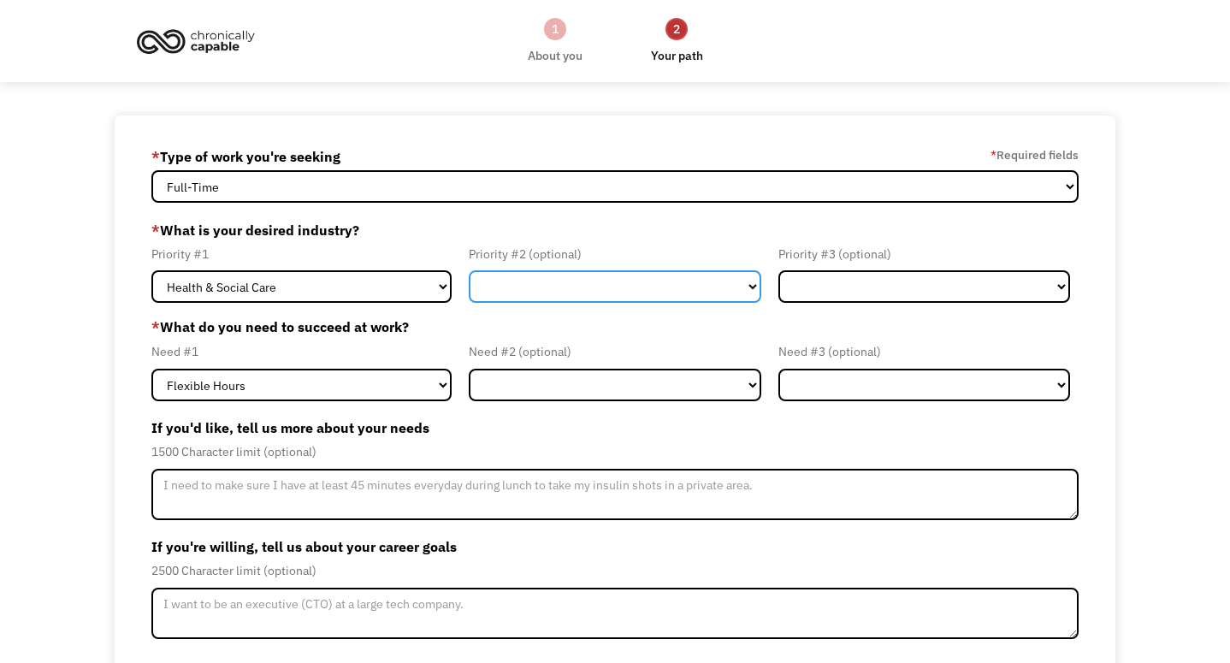
select select "Tech & Engineering"
click option "Tech & Engineering" at bounding box center [0, 0] width 0 height 0
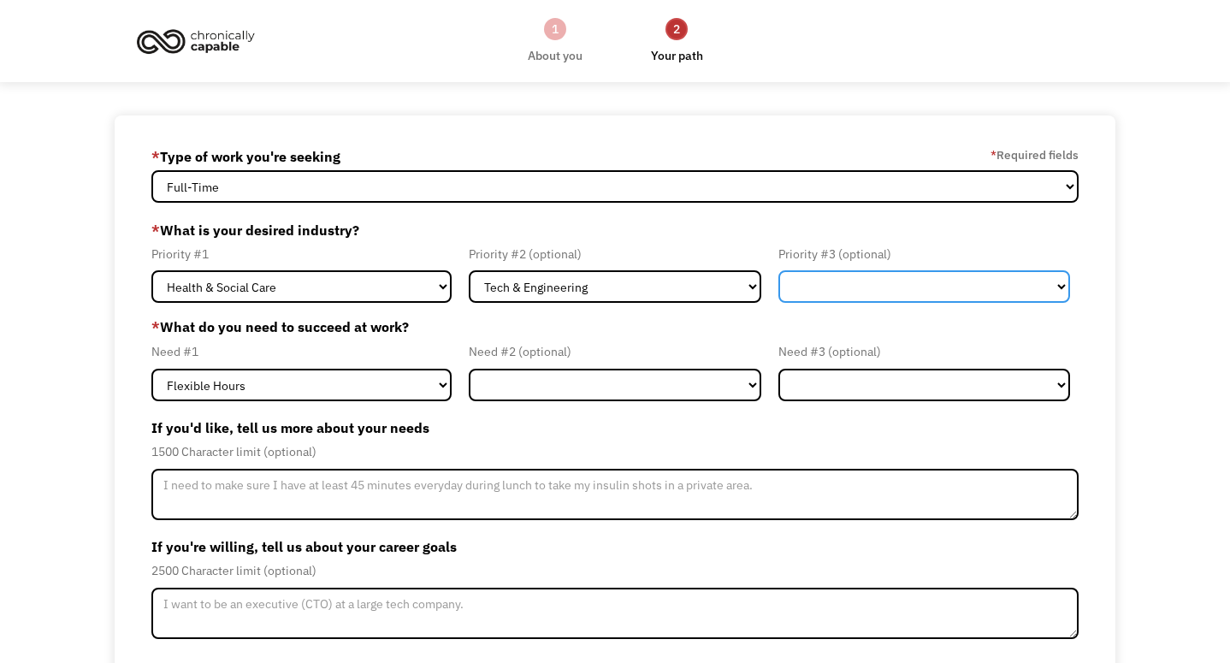
select select "Finance & Insurance"
click option "Finance & Insurance" at bounding box center [0, 0] width 0 height 0
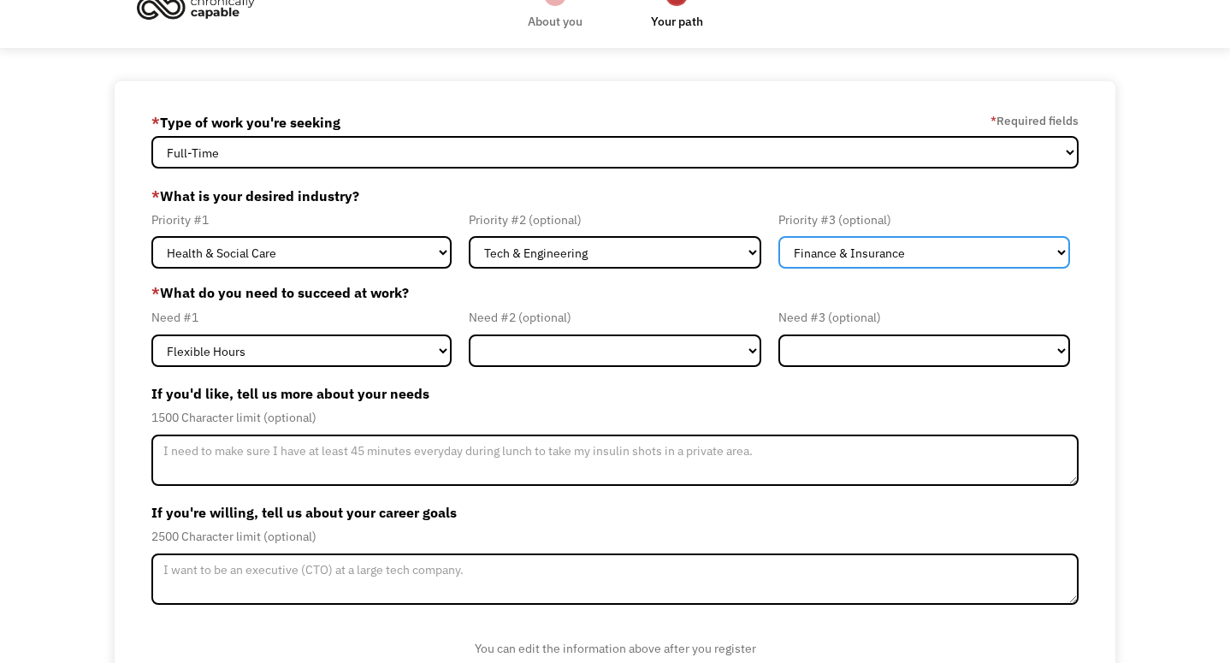
scroll to position [40, 0]
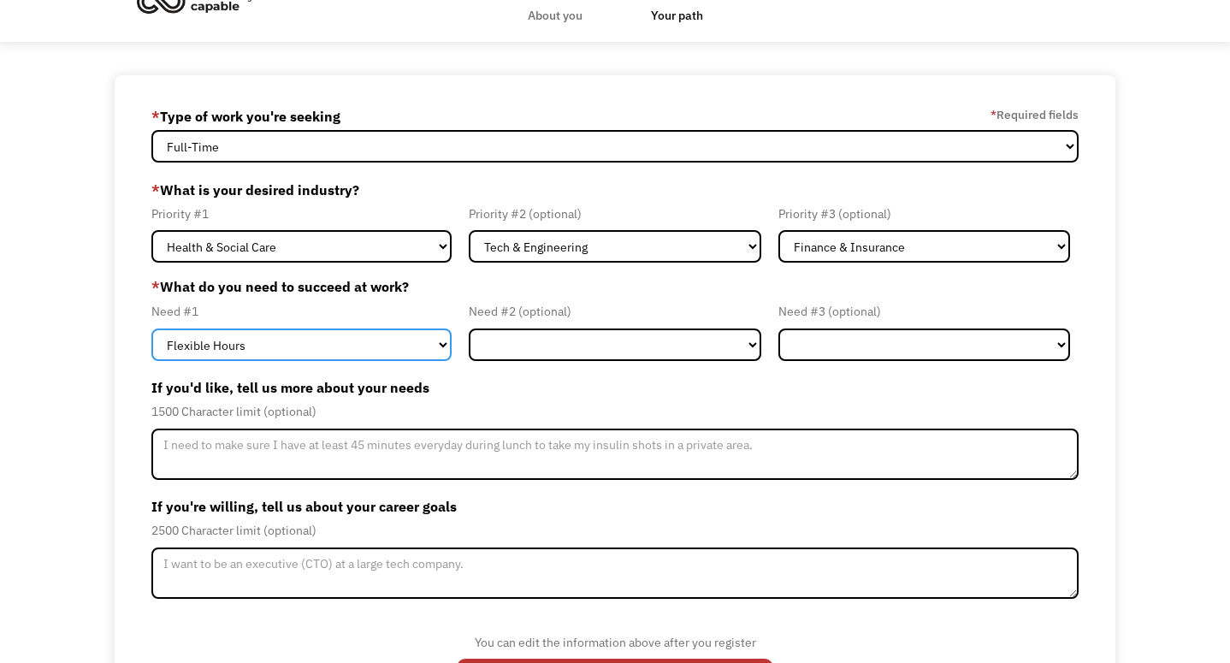
select select "Remote Work"
click option "Remote Work" at bounding box center [0, 0] width 0 height 0
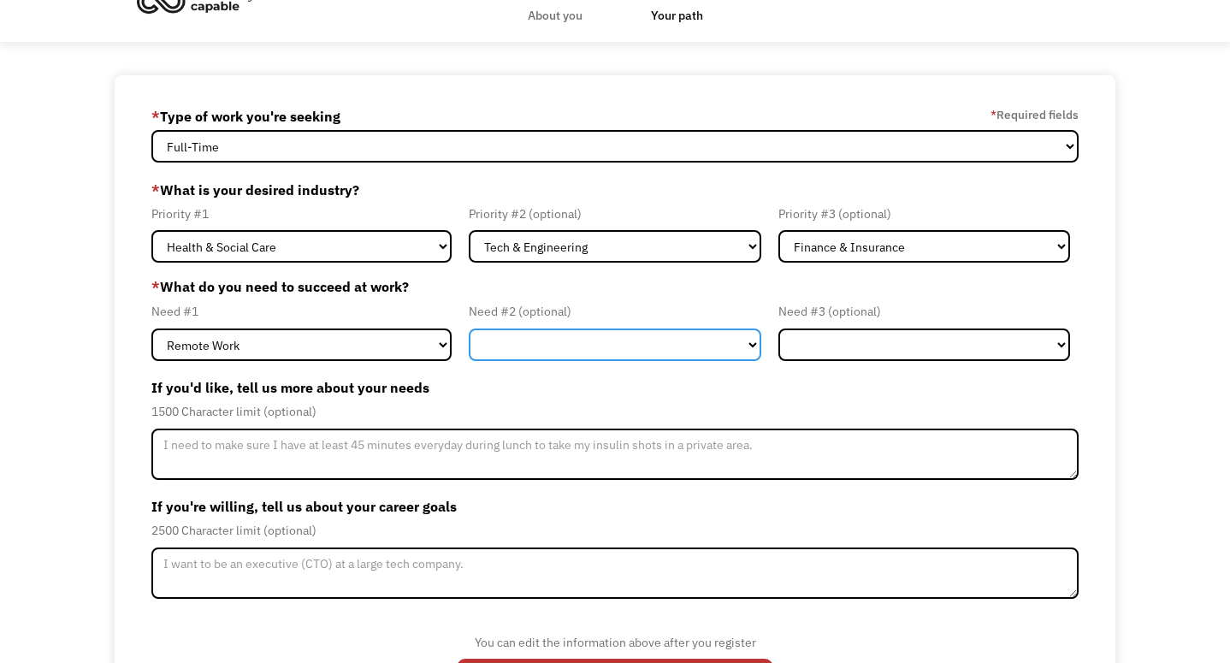
select select "Other"
click option "Other" at bounding box center [0, 0] width 0 height 0
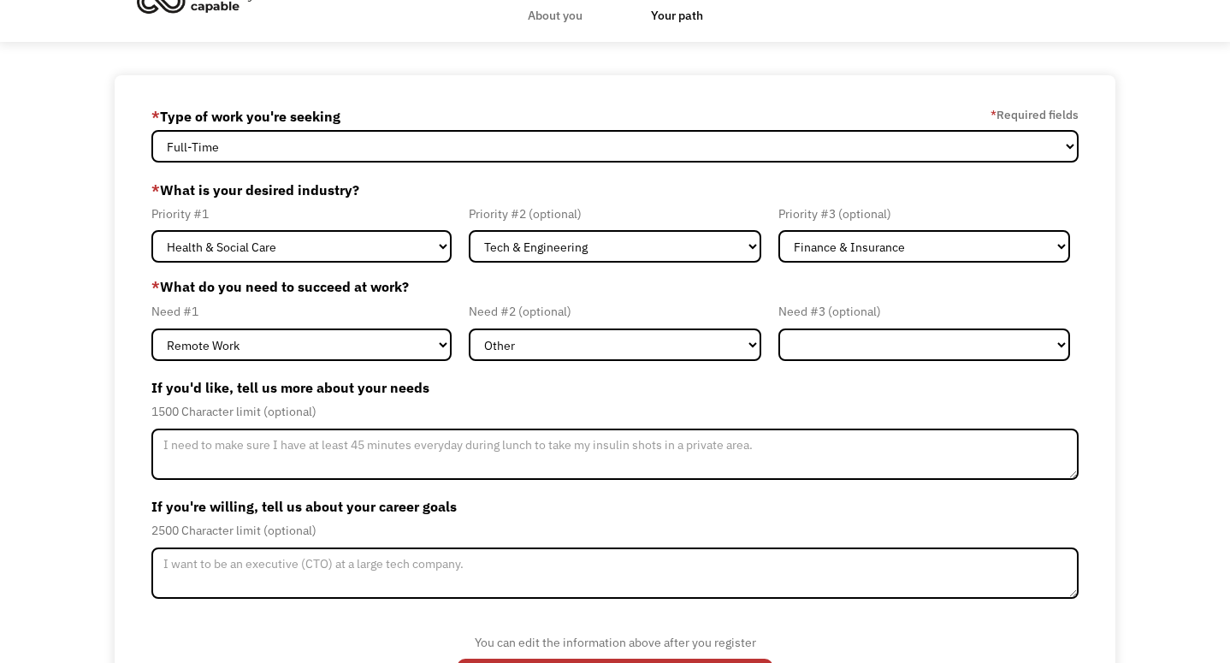
click at [587, 398] on label "If you'd like, tell us more about your needs" at bounding box center [614, 387] width 927 height 27
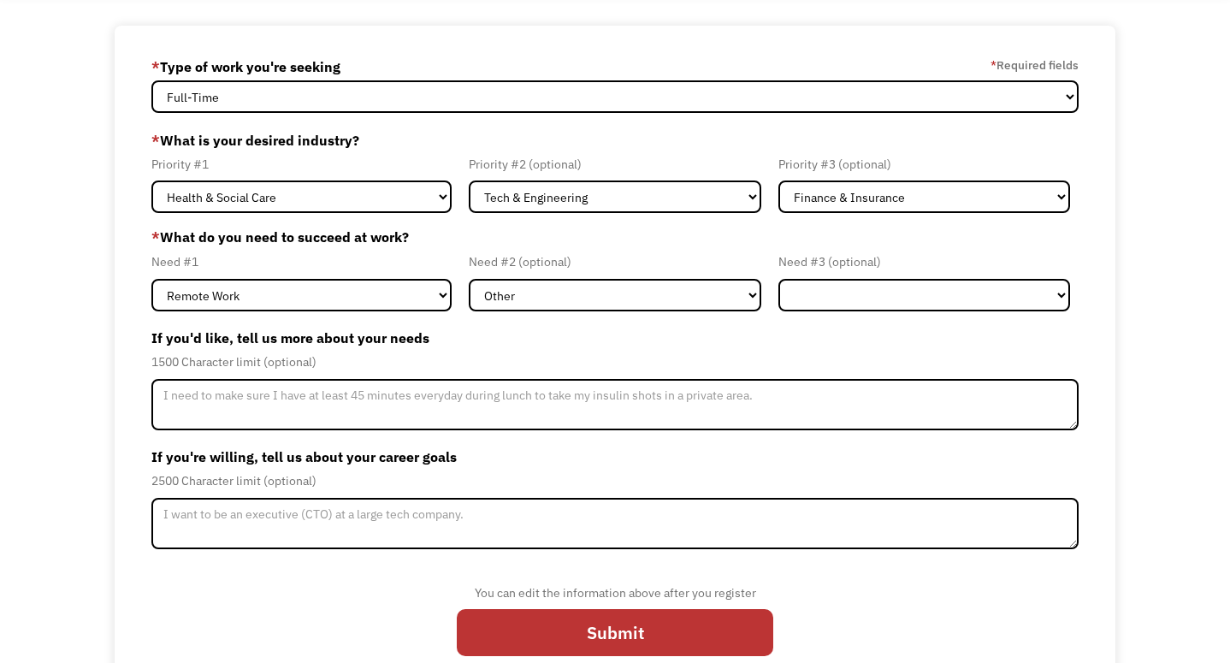
scroll to position [97, 0]
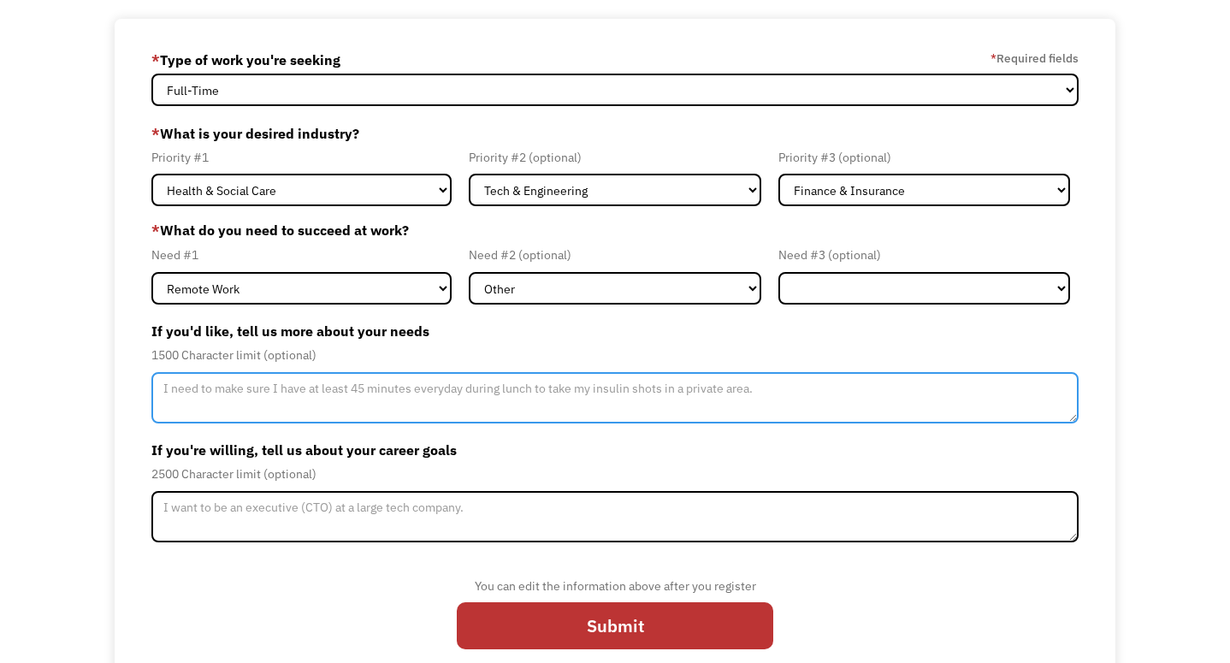
click at [474, 393] on textarea "Member-Update-Form-Step2" at bounding box center [614, 397] width 927 height 51
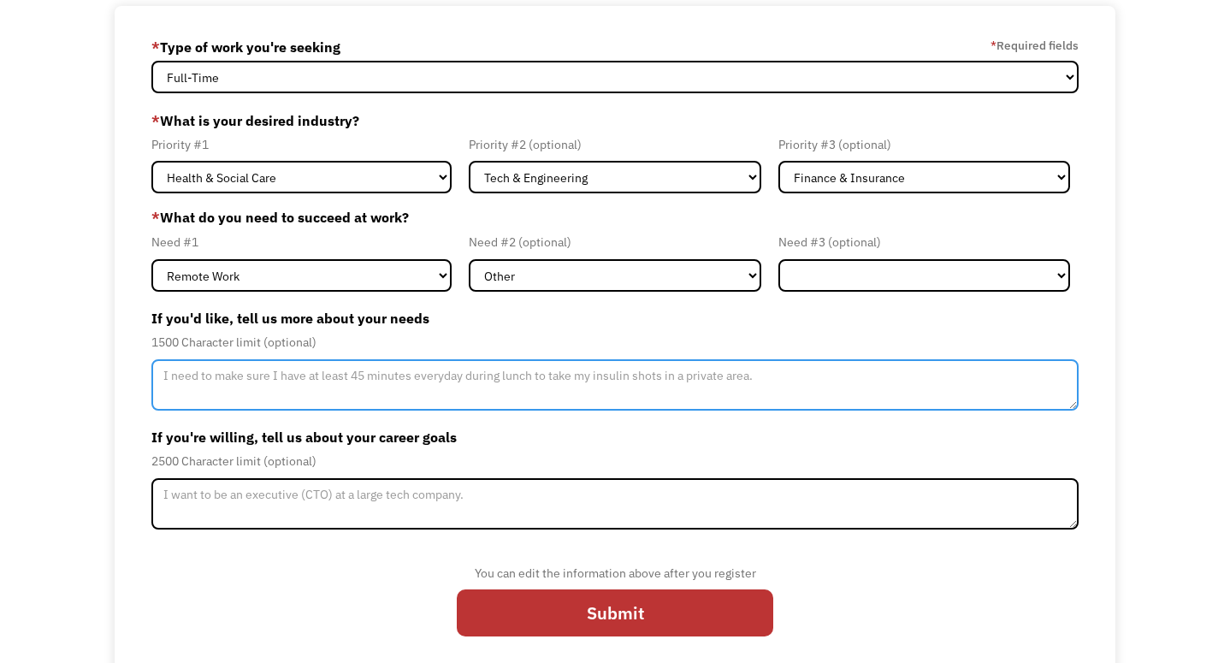
scroll to position [111, 0]
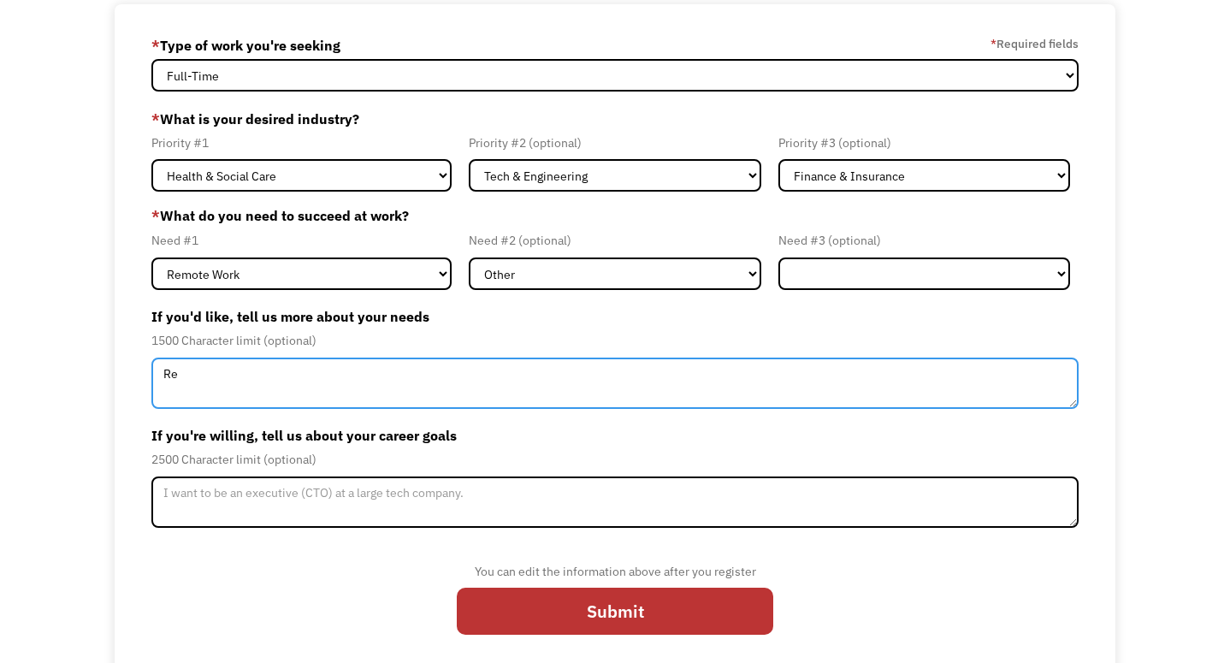
type textarea "R"
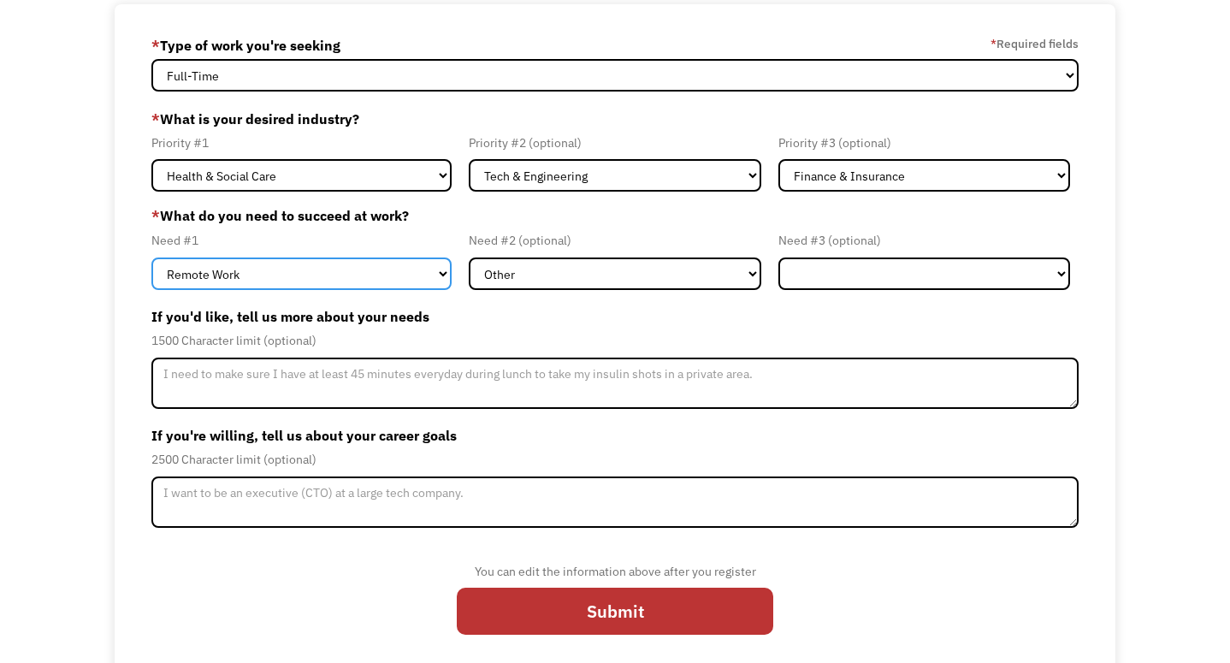
select select "Other"
click option "Other" at bounding box center [0, 0] width 0 height 0
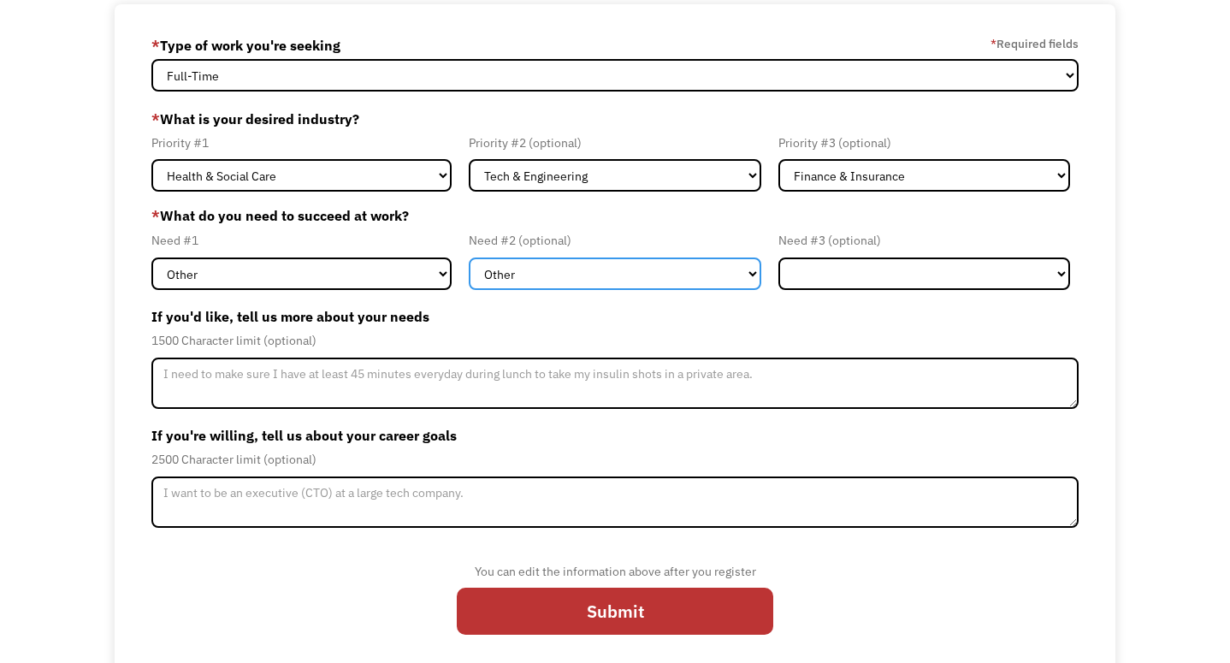
select select "Member-Update-Form-Step2"
click option "Member-Update-Form-Step2" at bounding box center [0, 0] width 0 height 0
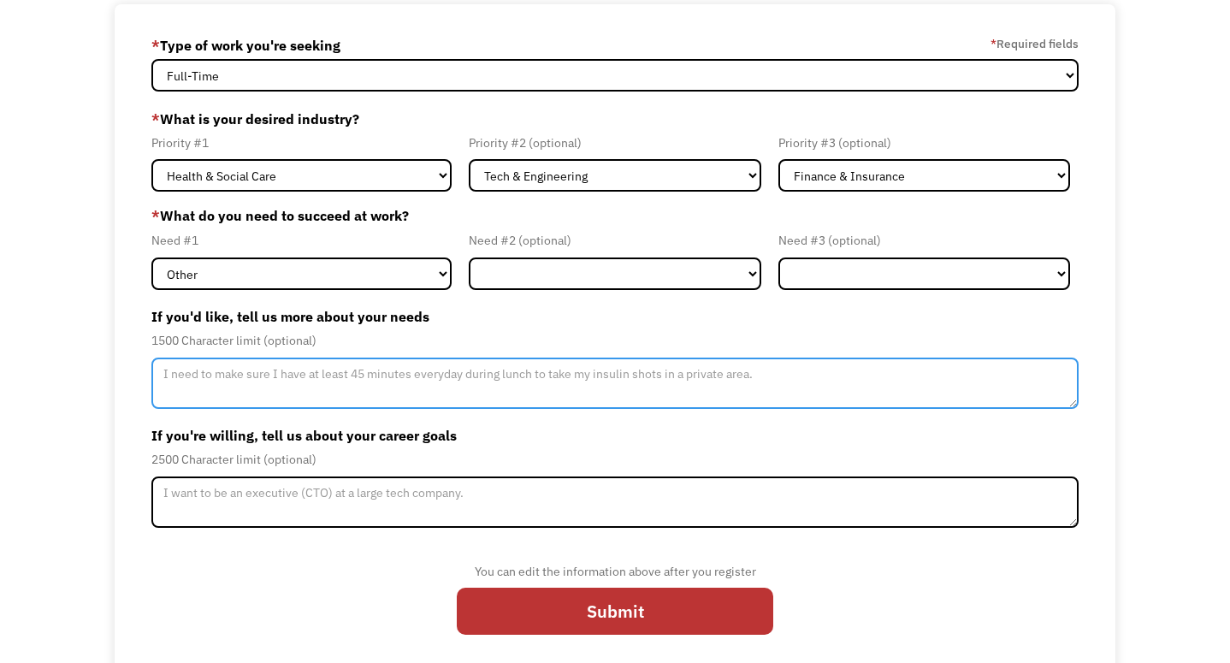
click at [319, 383] on textarea "Member-Update-Form-Step2" at bounding box center [614, 382] width 927 height 51
click at [582, 380] on textarea "Depending on the type of work and where the office is located, different accomo…" at bounding box center [614, 382] width 927 height 51
click at [669, 364] on textarea "Depending on the type of work and where the office is located, different accomm…" at bounding box center [614, 382] width 927 height 51
click at [662, 379] on textarea "Depending on the type of work and where the office is located, different accomm…" at bounding box center [614, 382] width 927 height 51
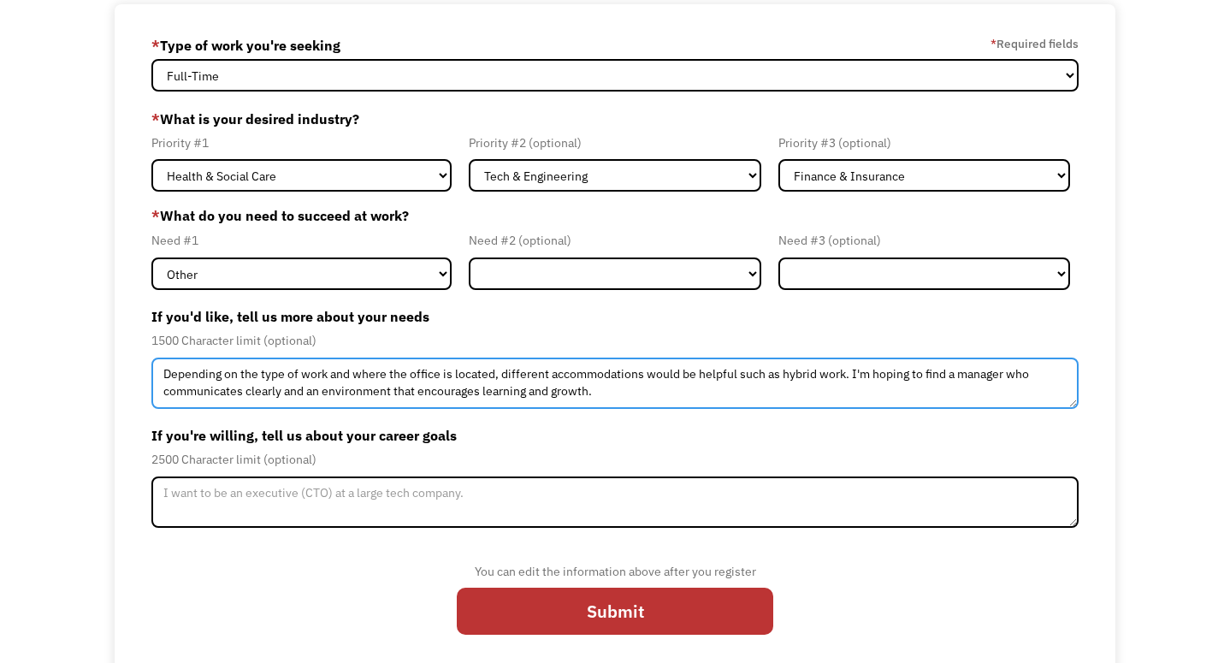
type textarea "Depending on the type of work and where the office is located, different accomm…"
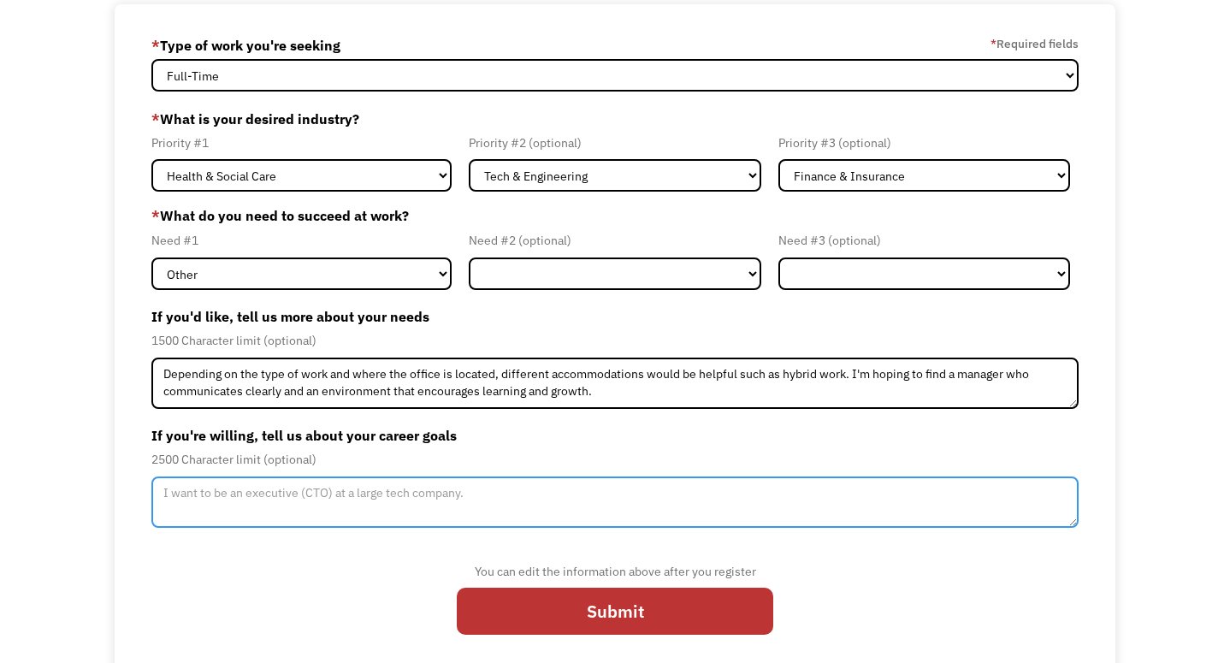
click at [406, 496] on textarea "Member-Update-Form-Step2" at bounding box center [614, 501] width 927 height 51
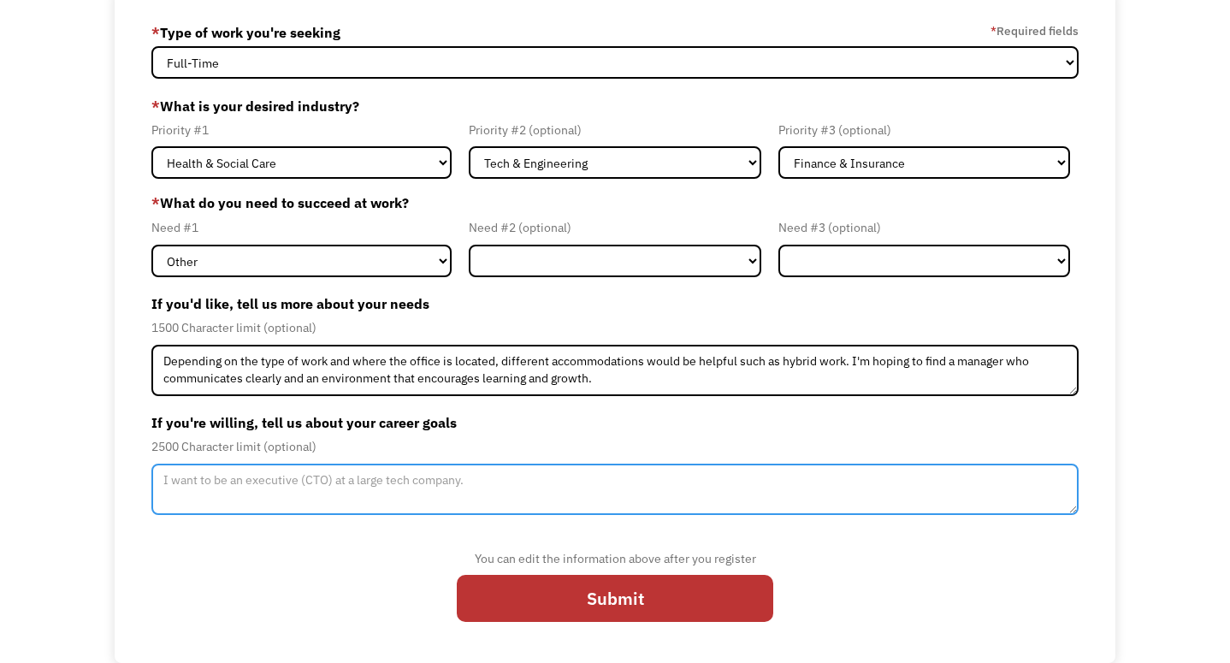
scroll to position [124, 0]
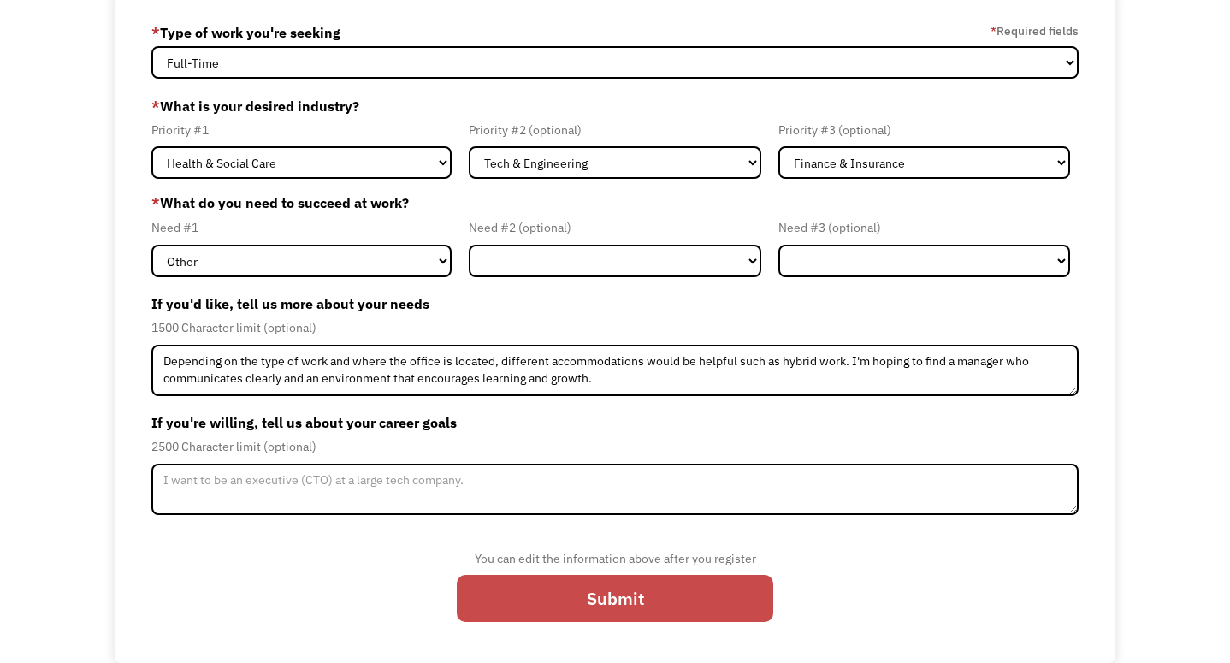
click at [544, 587] on input "Submit" at bounding box center [615, 598] width 316 height 47
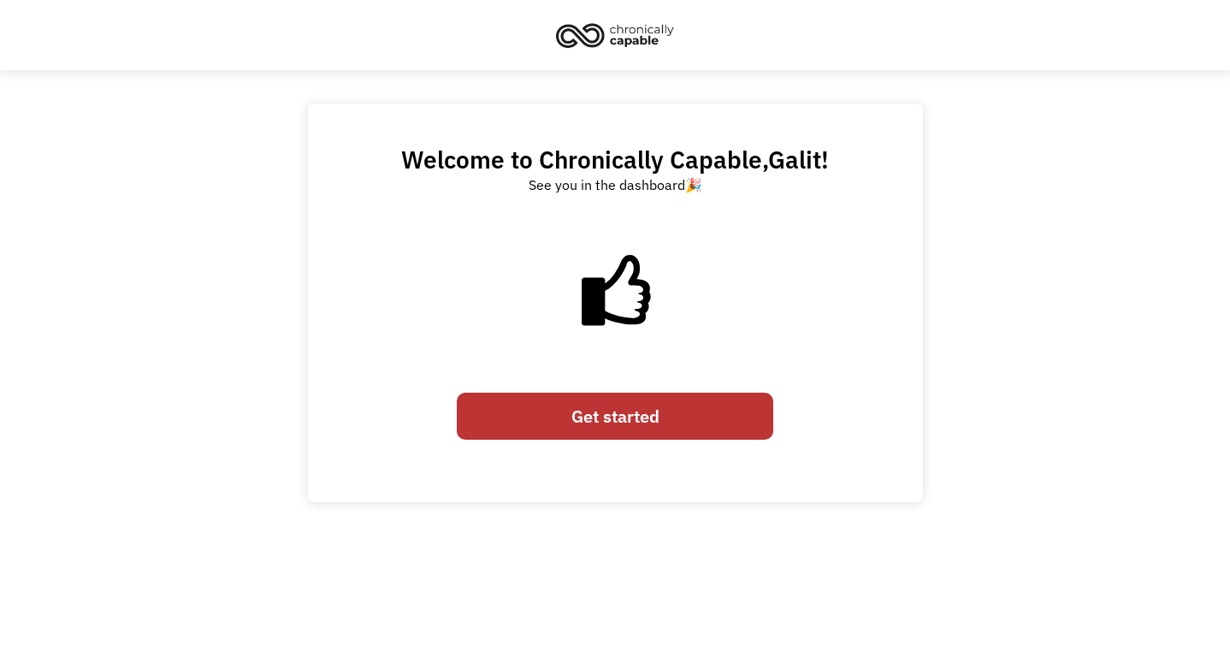
click at [576, 408] on link "Get started" at bounding box center [615, 415] width 316 height 47
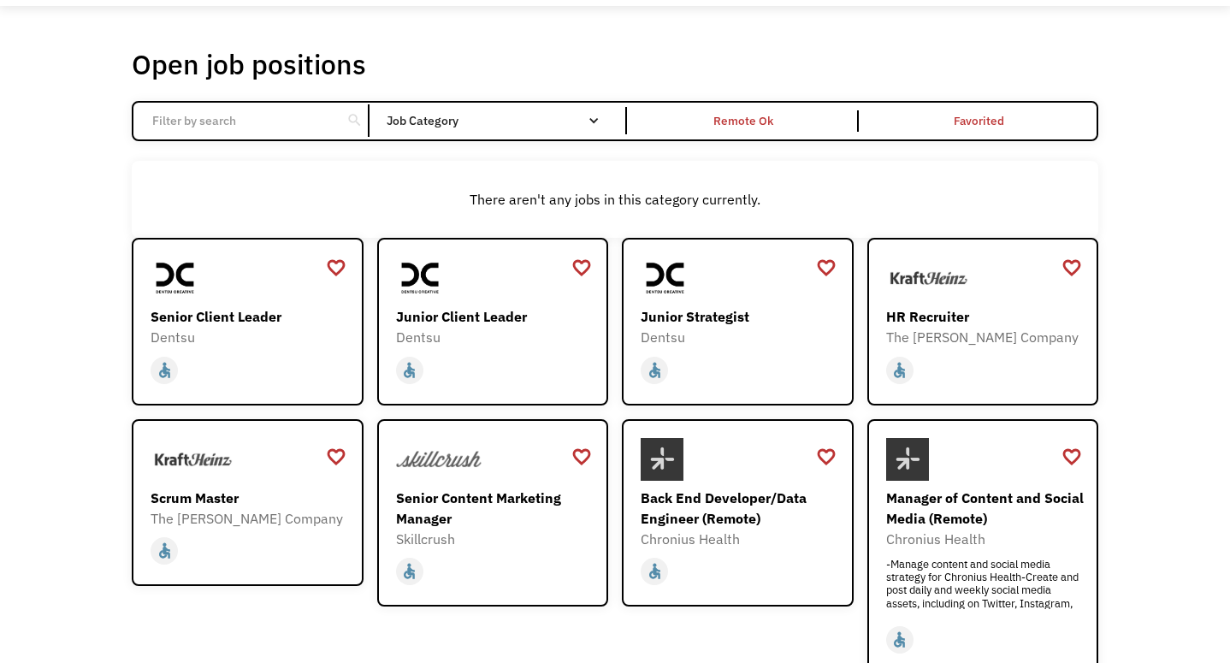
scroll to position [57, 0]
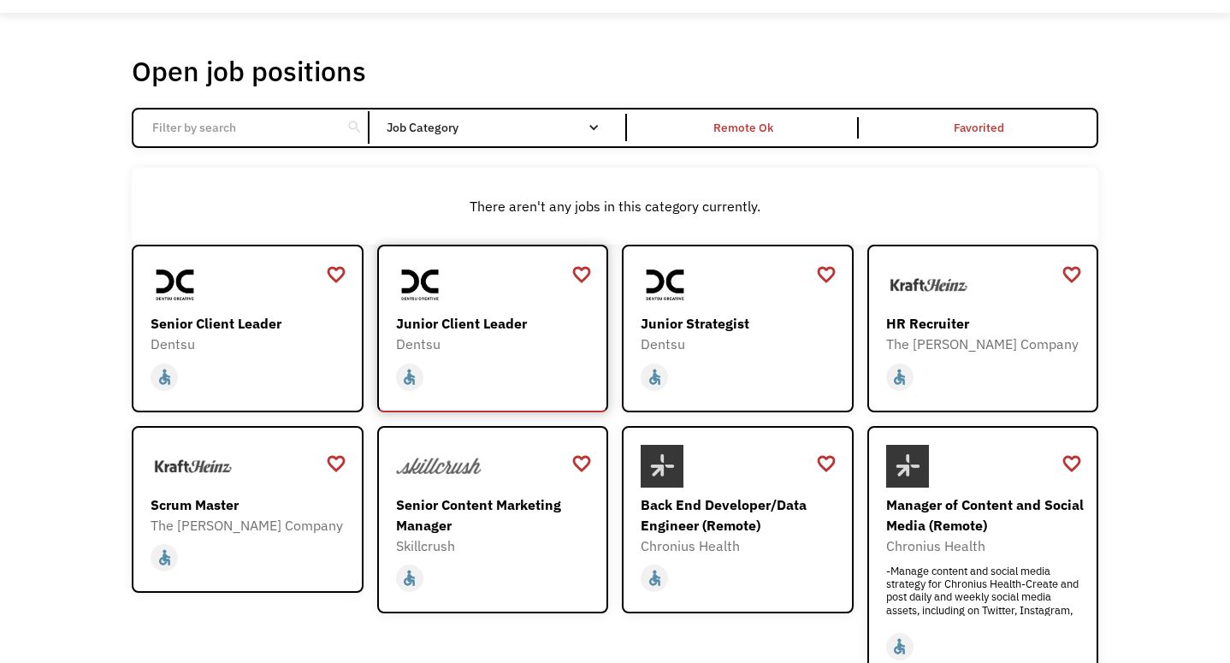
click at [448, 325] on div "Junior Client Leader" at bounding box center [495, 323] width 198 height 21
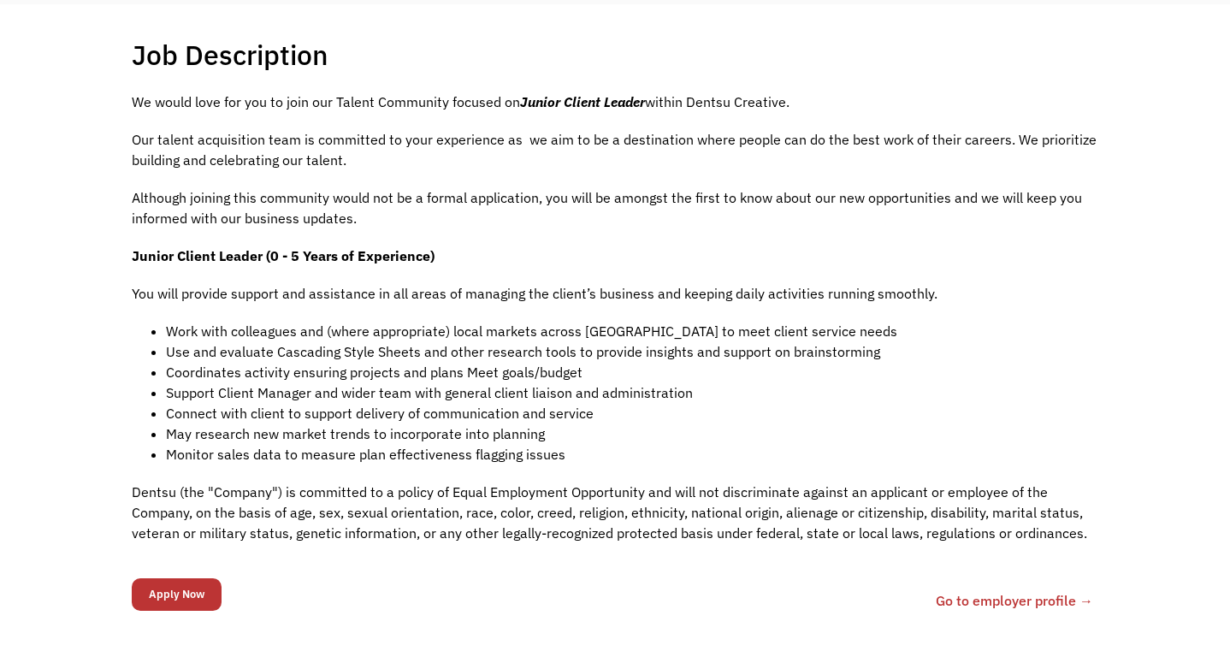
scroll to position [352, 0]
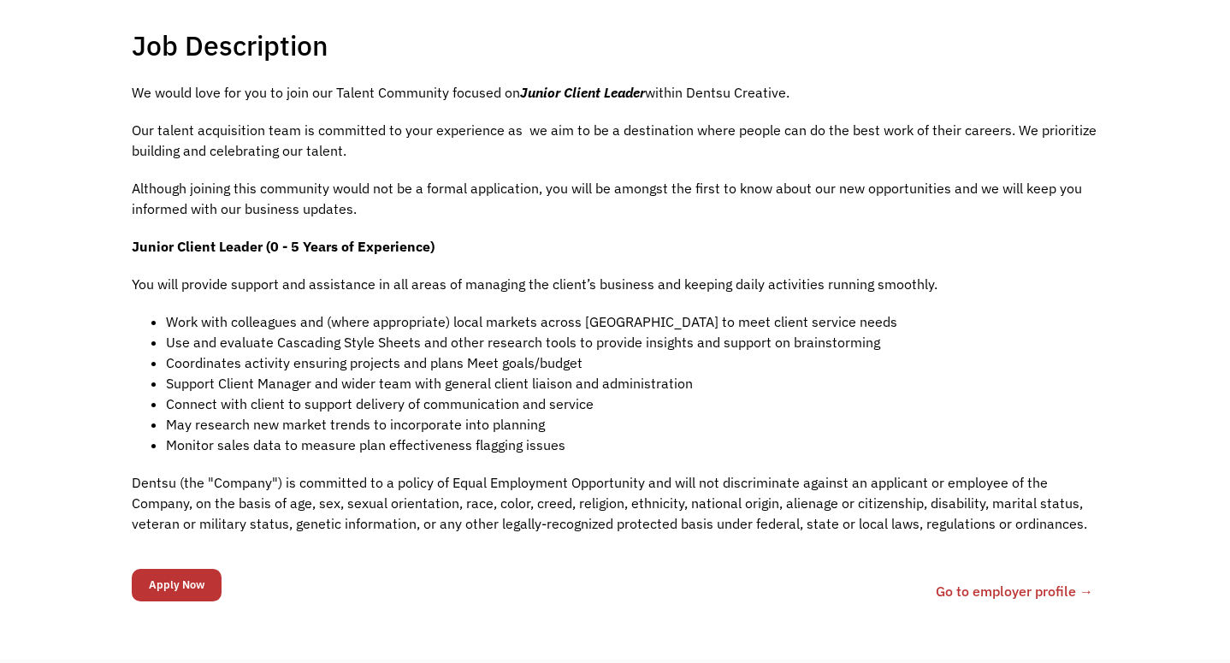
click at [958, 593] on link "Go to employer profile →" at bounding box center [1013, 591] width 157 height 21
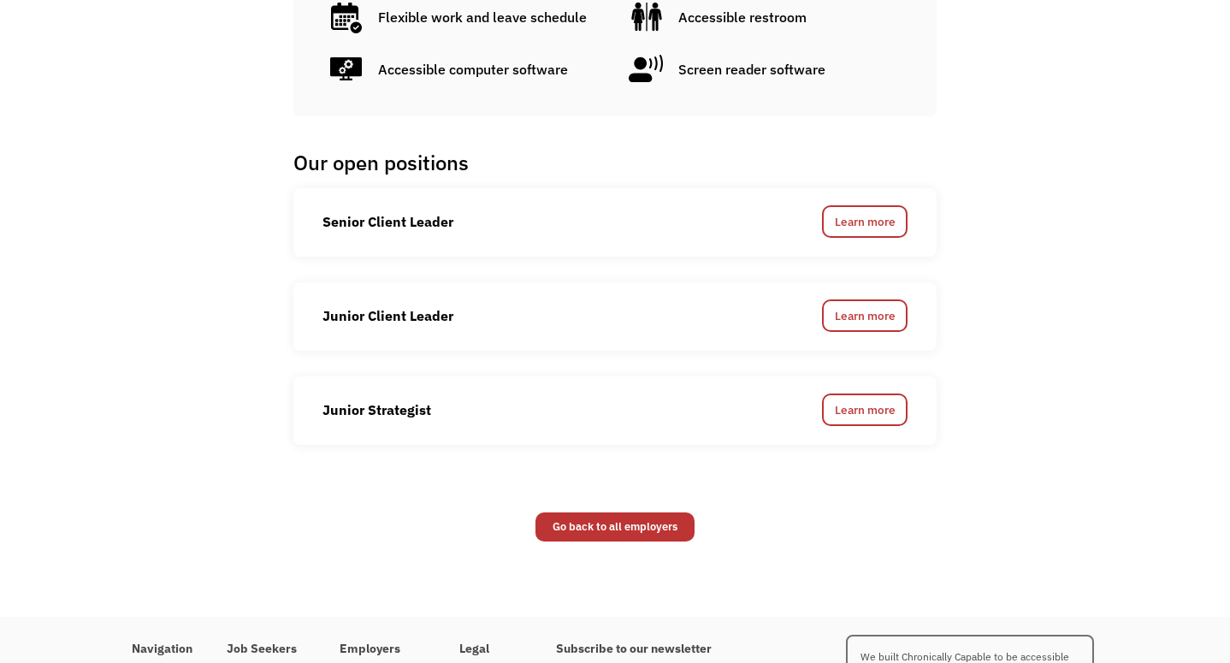
scroll to position [1959, 0]
